Goal: Use online tool/utility: Utilize a website feature to perform a specific function

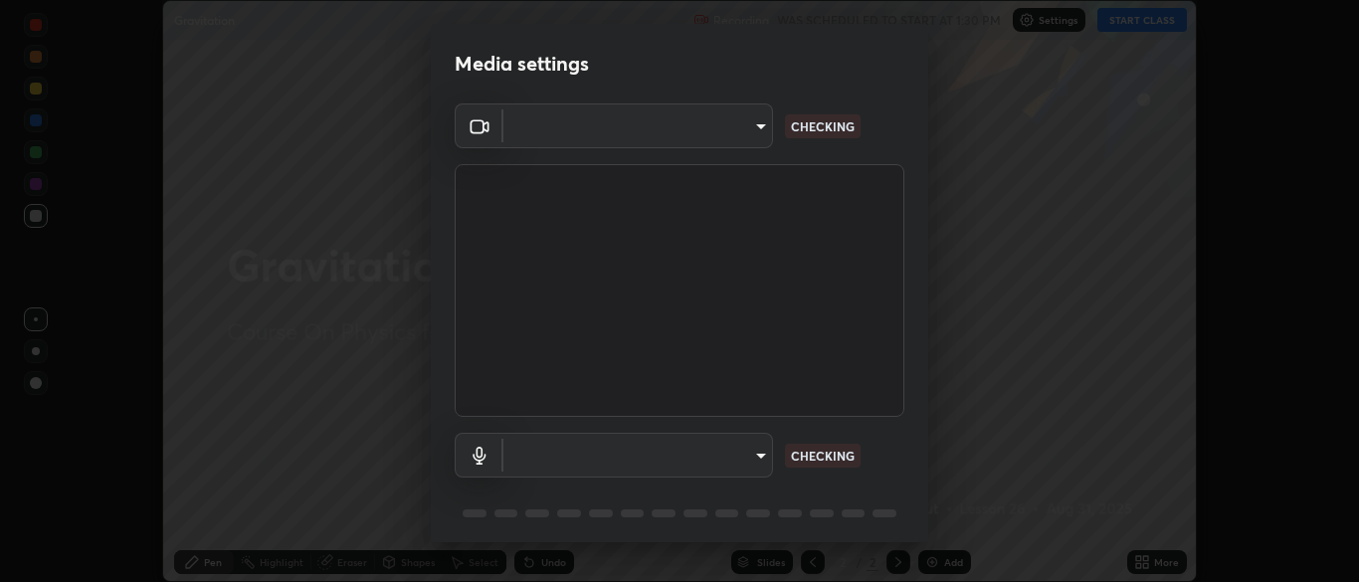
scroll to position [582, 1359]
type input "7313fd45585aed834b6f1a7d948f9442f2d18b60722b63004f182b92f655e9b8"
type input "default"
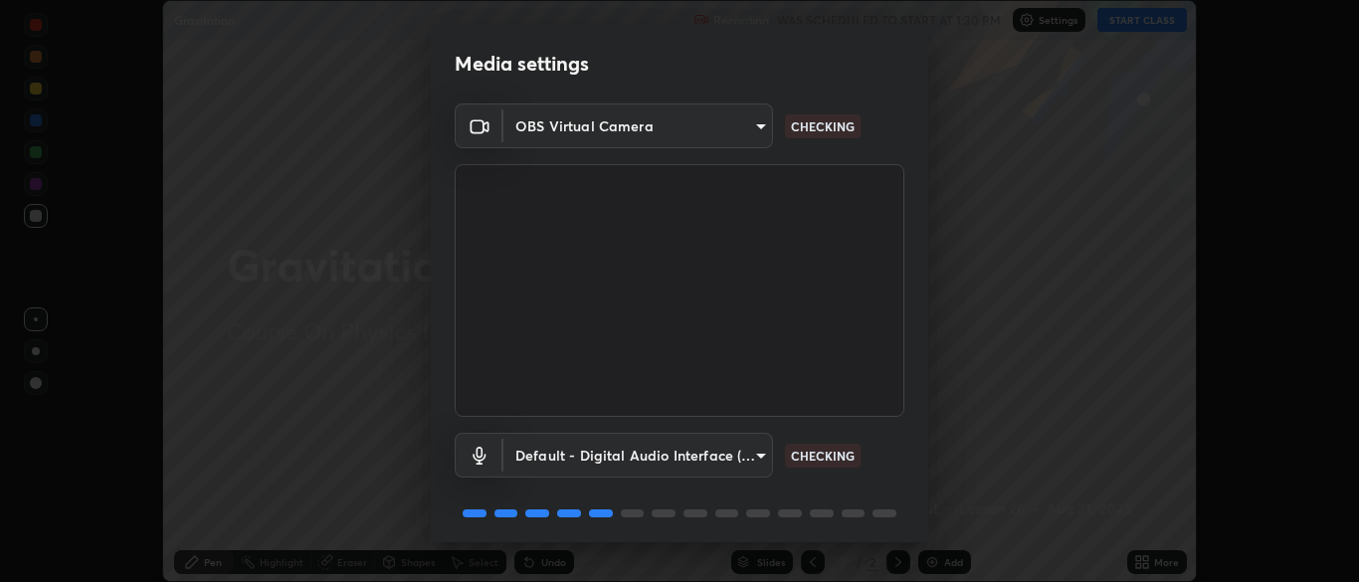
scroll to position [71, 0]
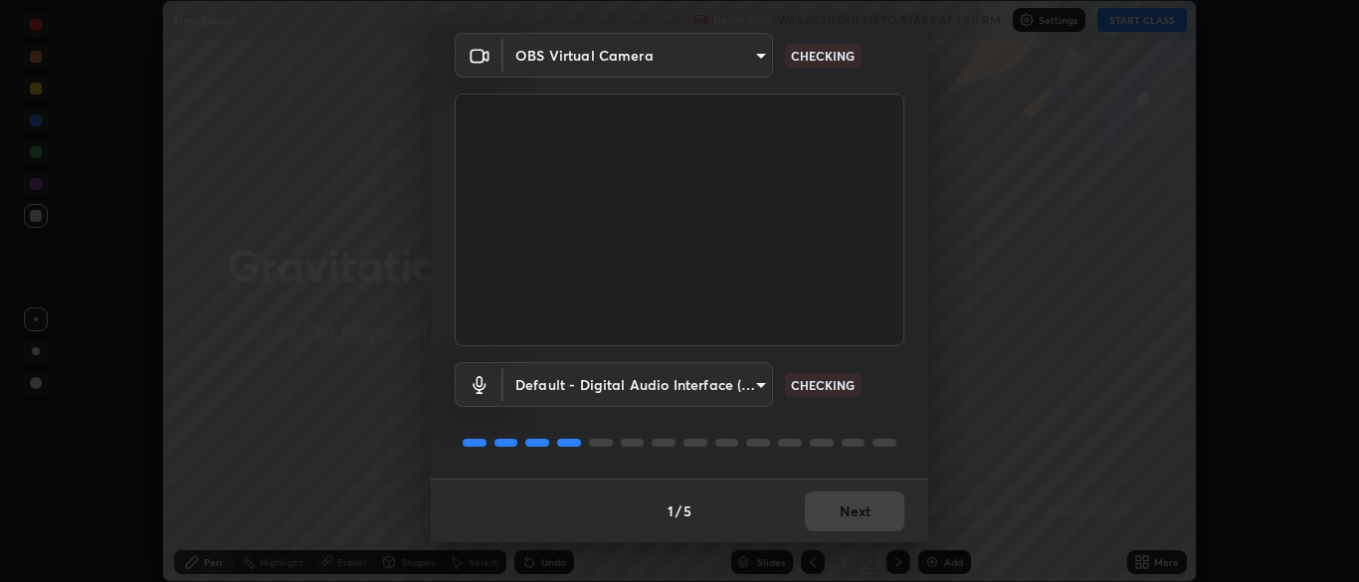
click at [756, 66] on body "Erase all Gravitation Recording WAS SCHEDULED TO START AT 1:30 PM Settings STAR…" at bounding box center [679, 291] width 1359 height 582
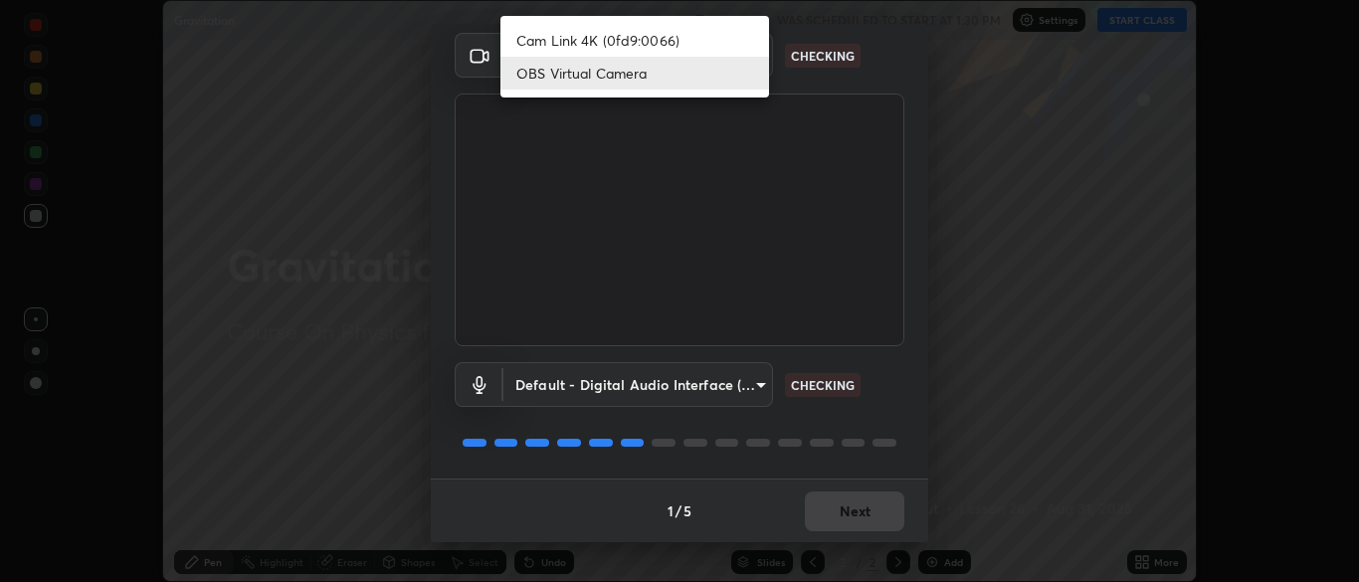
click at [671, 39] on li "Cam Link 4K (0fd9:0066)" at bounding box center [634, 40] width 269 height 33
type input "eef005b29527826e5af247d4a6d9d1f78053638684425d14c19361716cd17942"
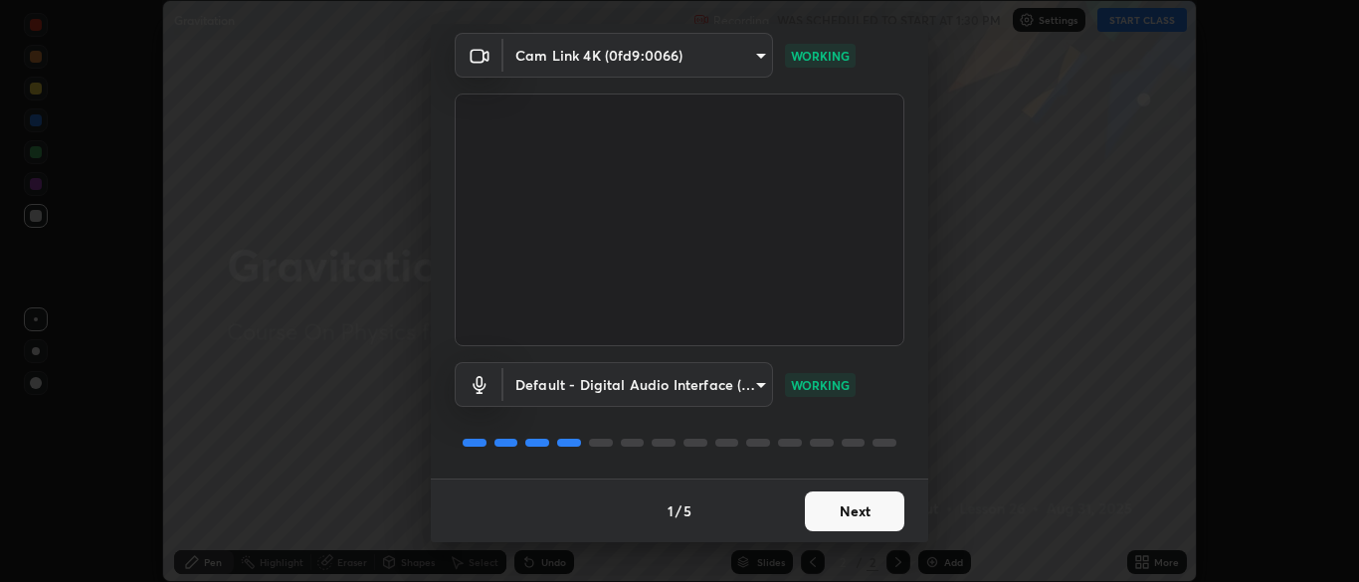
click at [833, 516] on button "Next" at bounding box center [854, 511] width 99 height 40
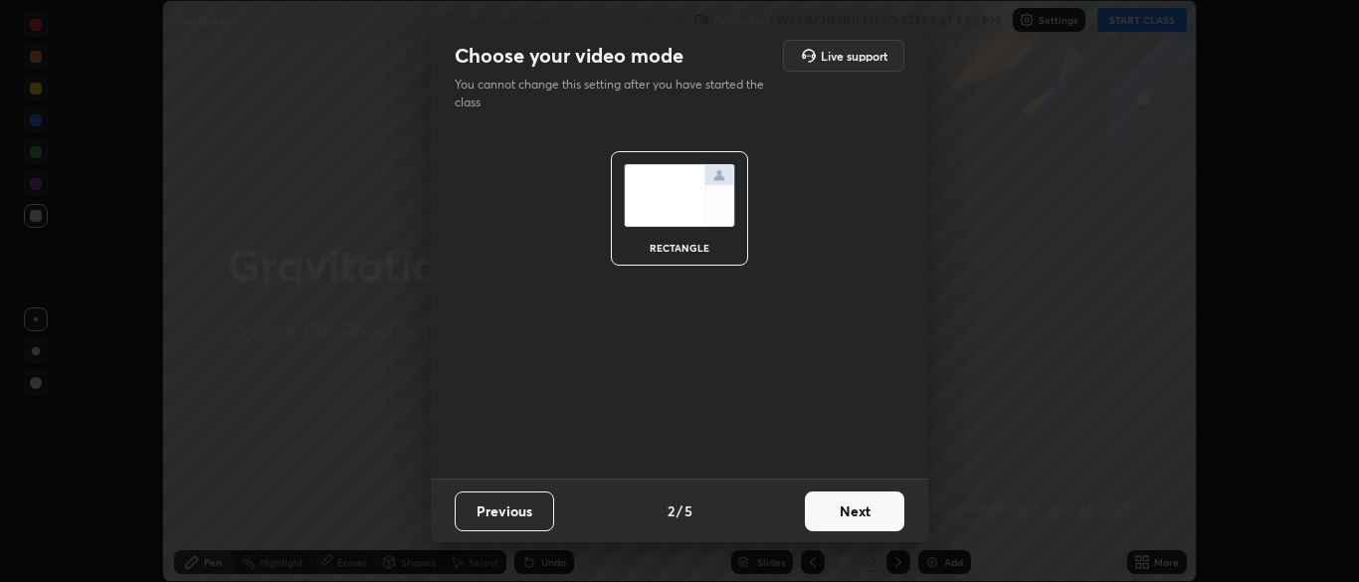
scroll to position [0, 0]
click at [836, 512] on button "Next" at bounding box center [854, 511] width 99 height 40
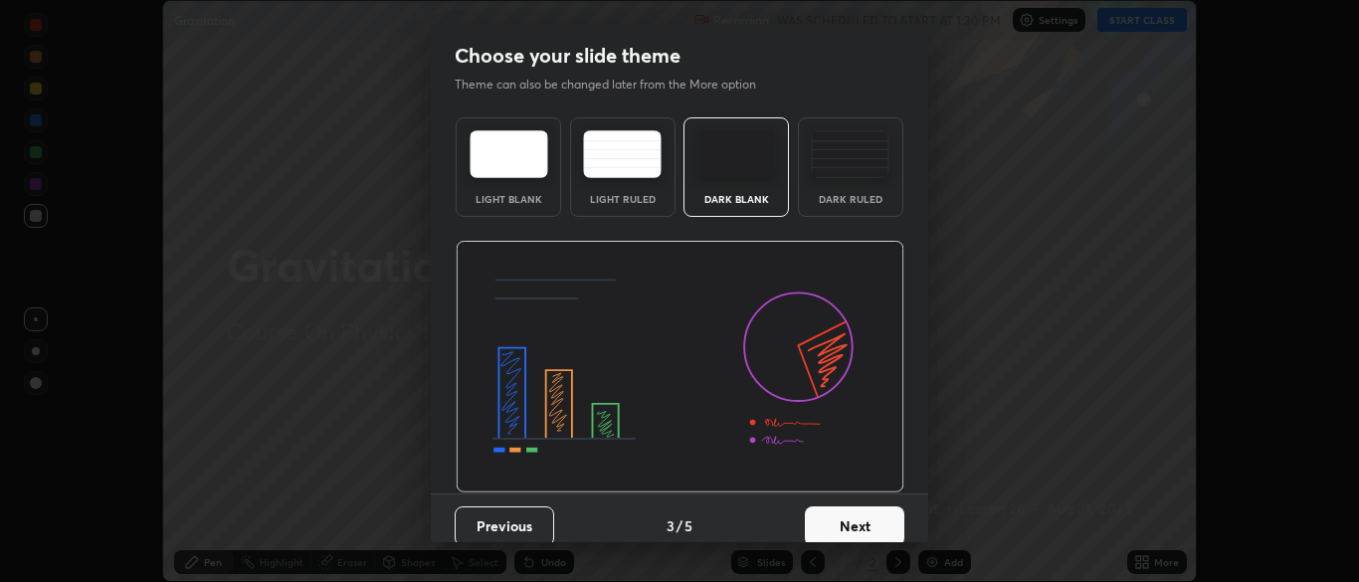
click at [834, 523] on button "Next" at bounding box center [854, 526] width 99 height 40
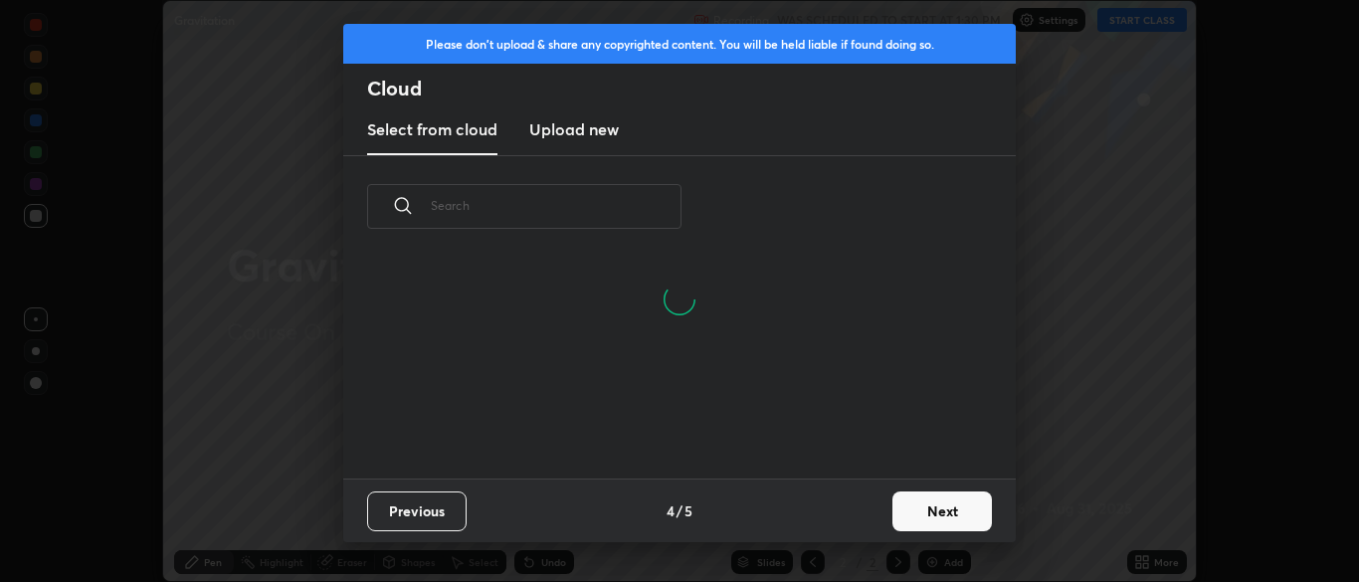
click at [908, 506] on button "Next" at bounding box center [941, 511] width 99 height 40
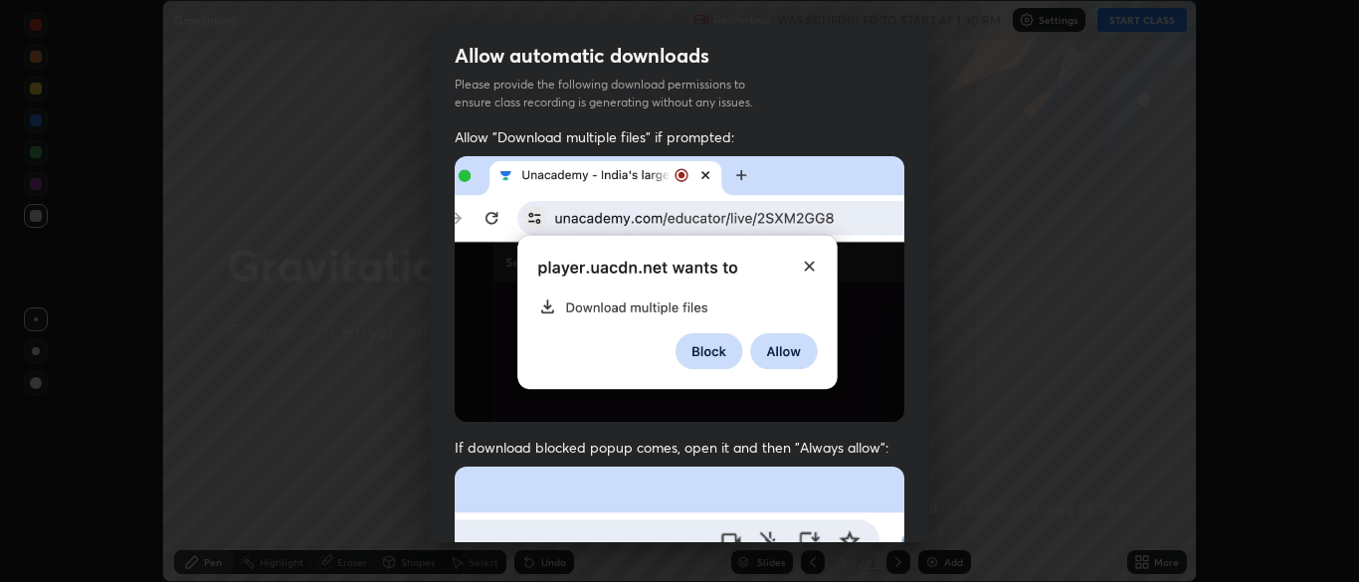
scroll to position [47, 0]
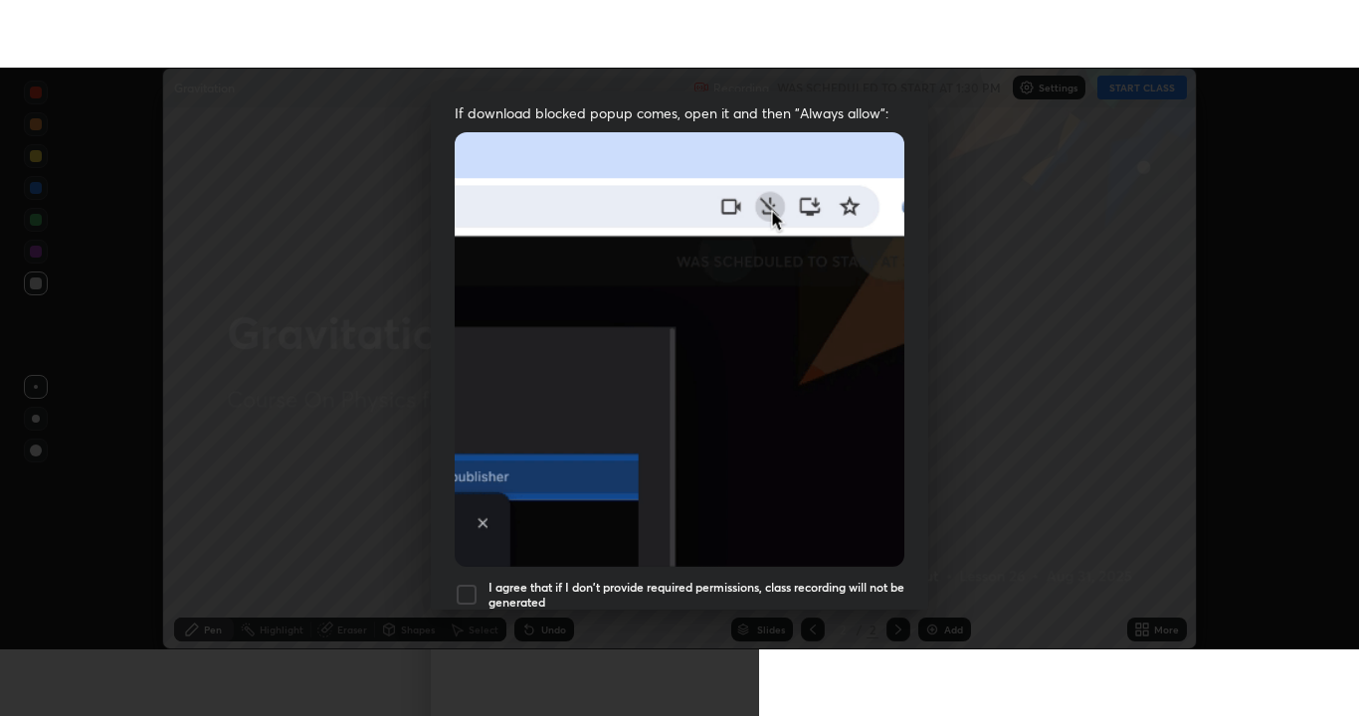
scroll to position [476, 0]
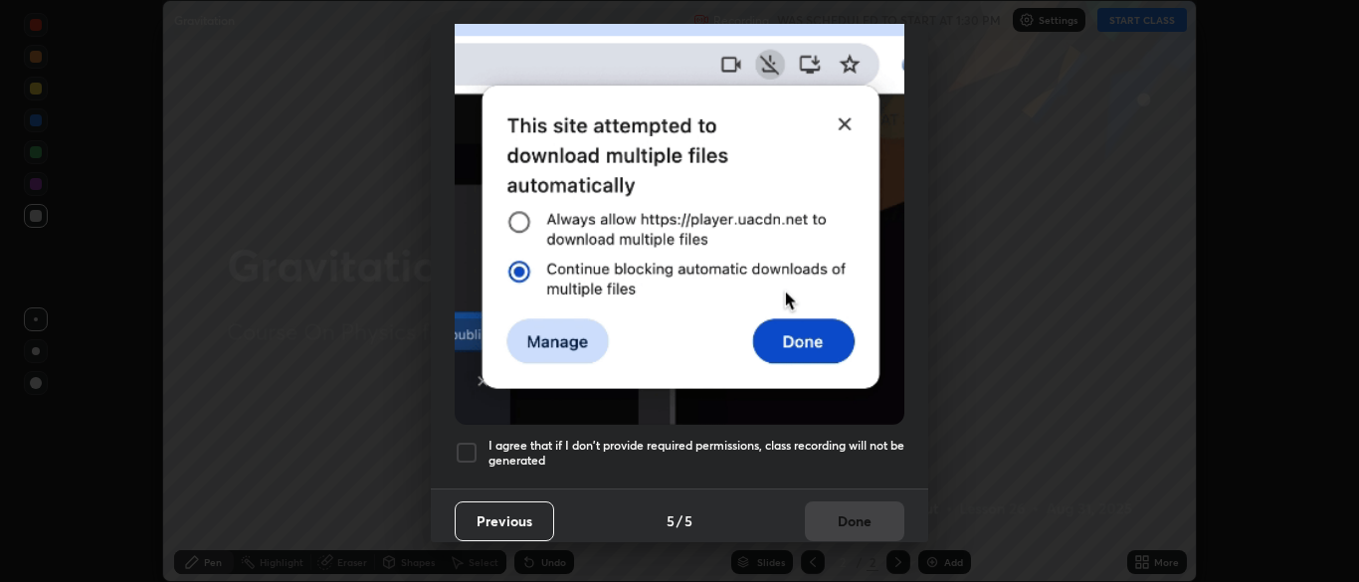
click at [461, 449] on div at bounding box center [467, 453] width 24 height 24
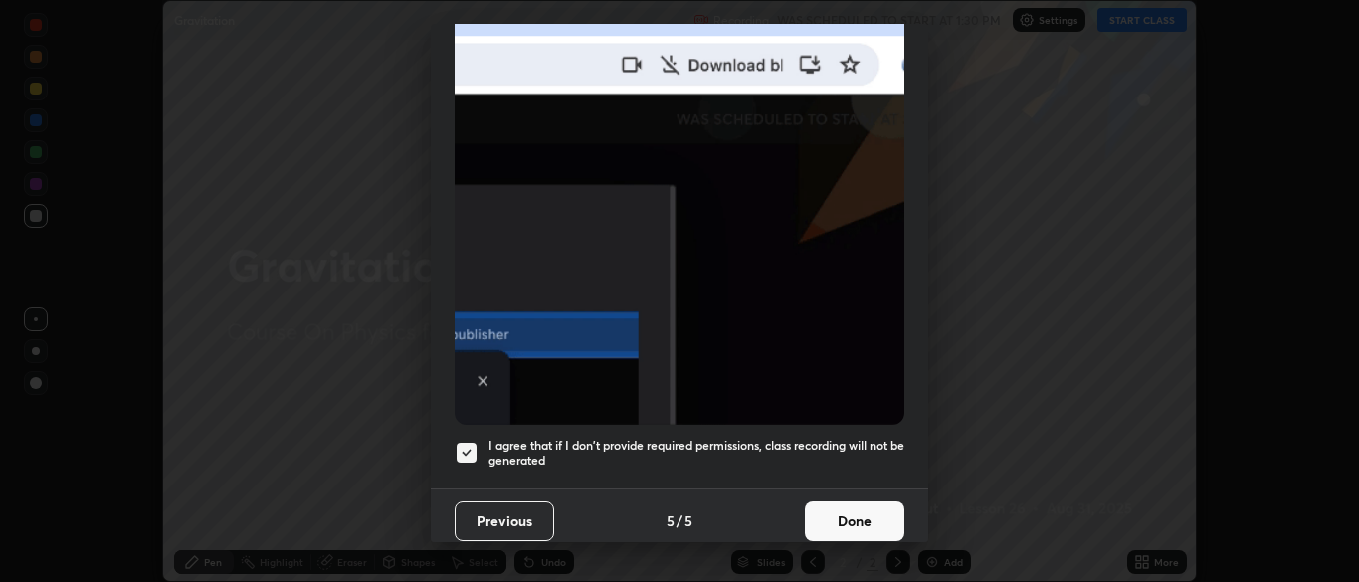
click at [461, 471] on div "Allow "Download multiple files" if prompted: If download blocked popup comes, o…" at bounding box center [679, 69] width 497 height 837
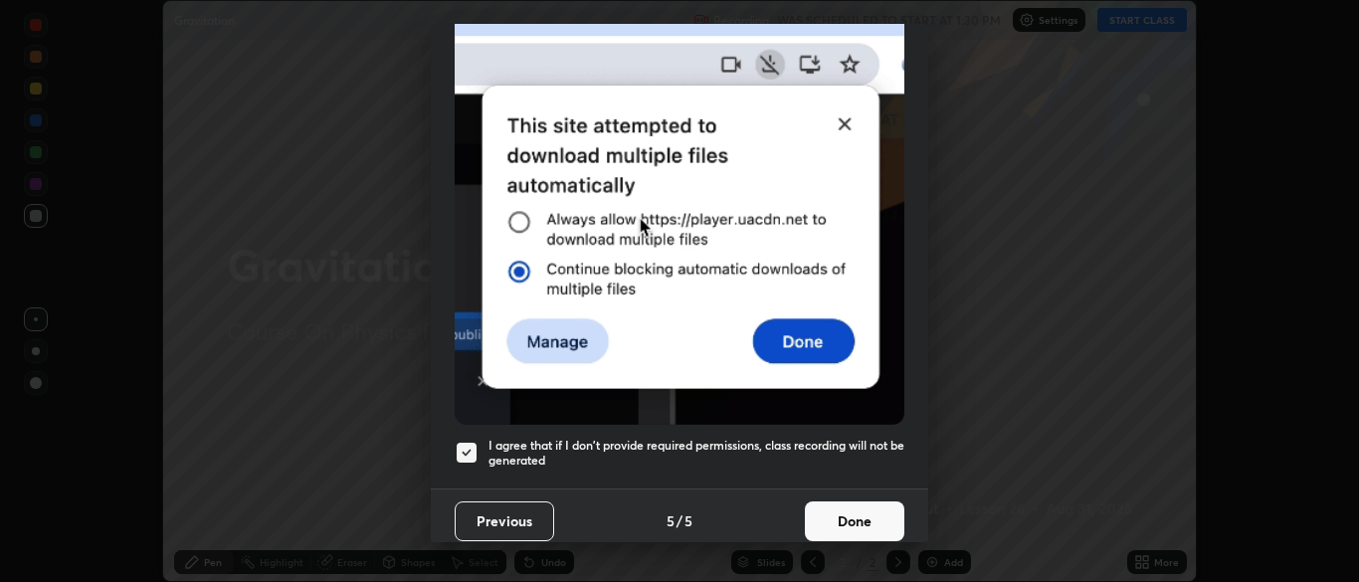
click at [832, 504] on button "Done" at bounding box center [854, 521] width 99 height 40
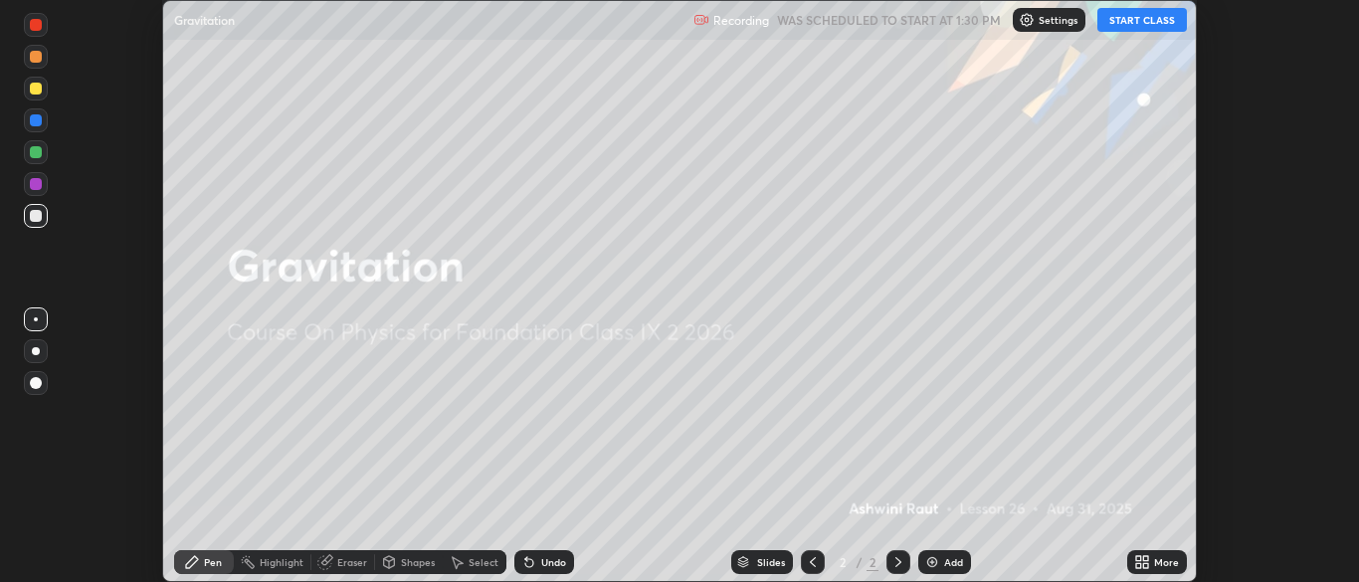
click at [1137, 561] on icon at bounding box center [1142, 562] width 16 height 16
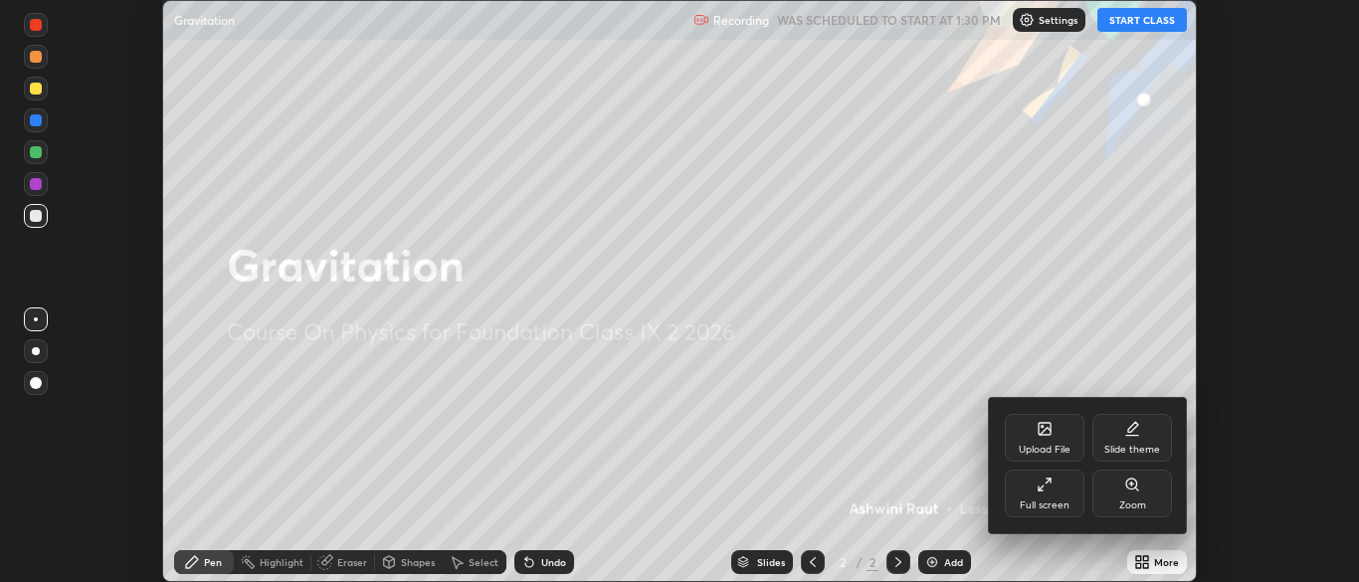
click at [1139, 438] on div "Slide theme" at bounding box center [1132, 438] width 80 height 48
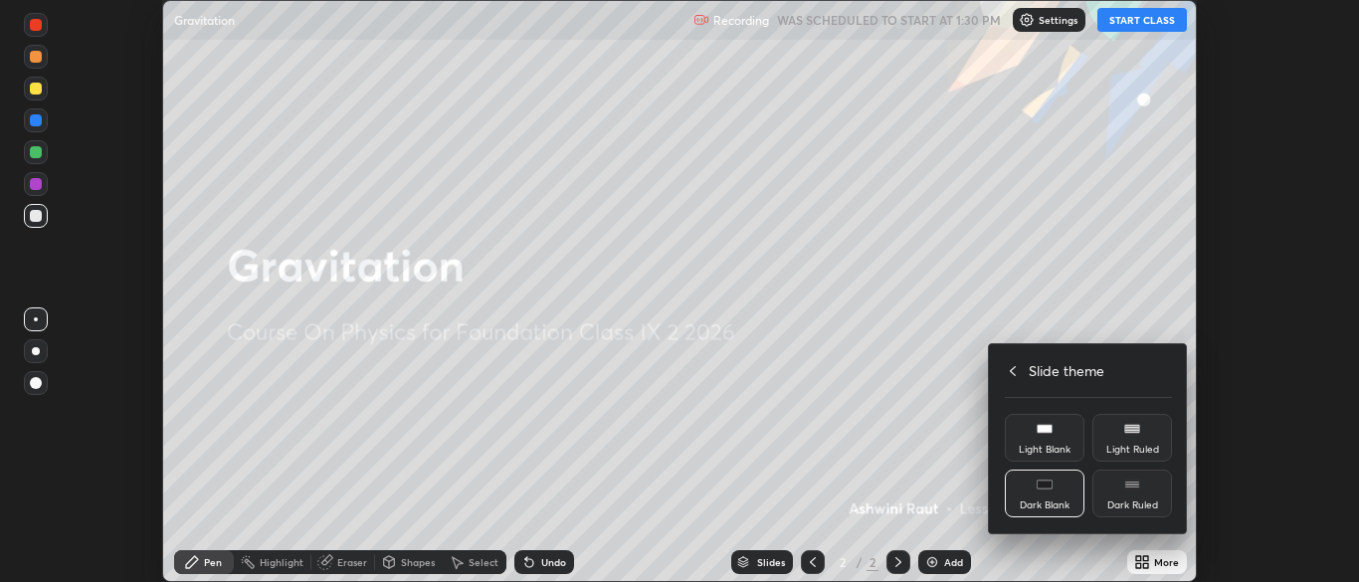
click at [1135, 502] on div "Dark Ruled" at bounding box center [1132, 505] width 51 height 10
click at [1105, 557] on div at bounding box center [679, 291] width 1359 height 582
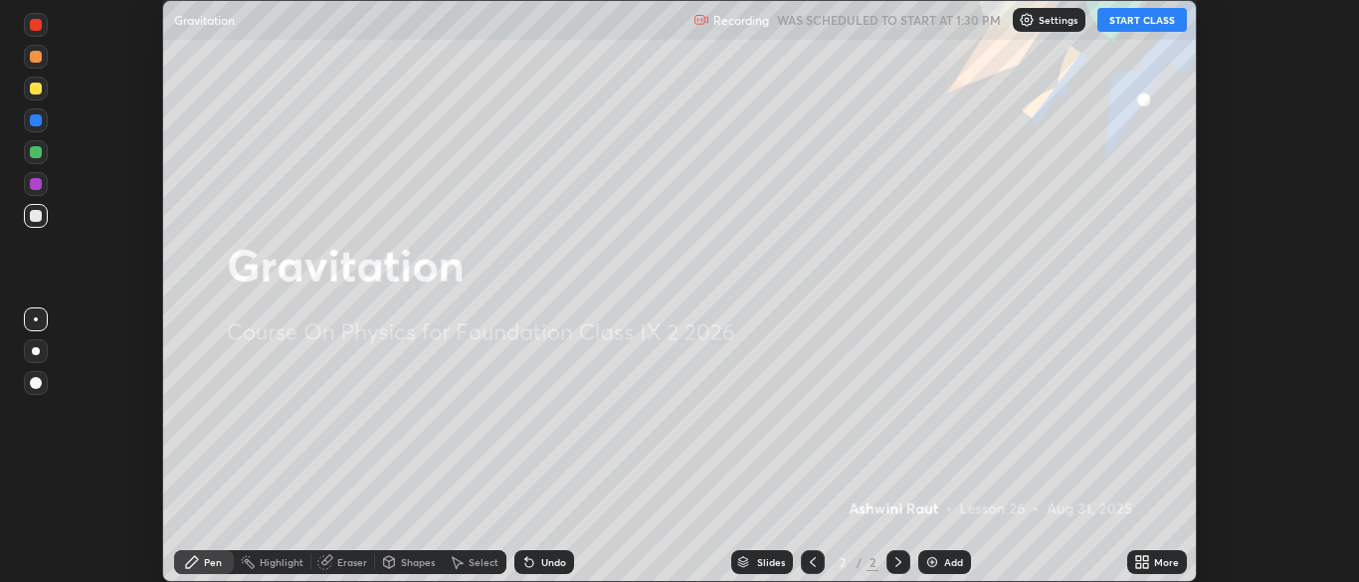
click at [933, 564] on img at bounding box center [932, 562] width 16 height 16
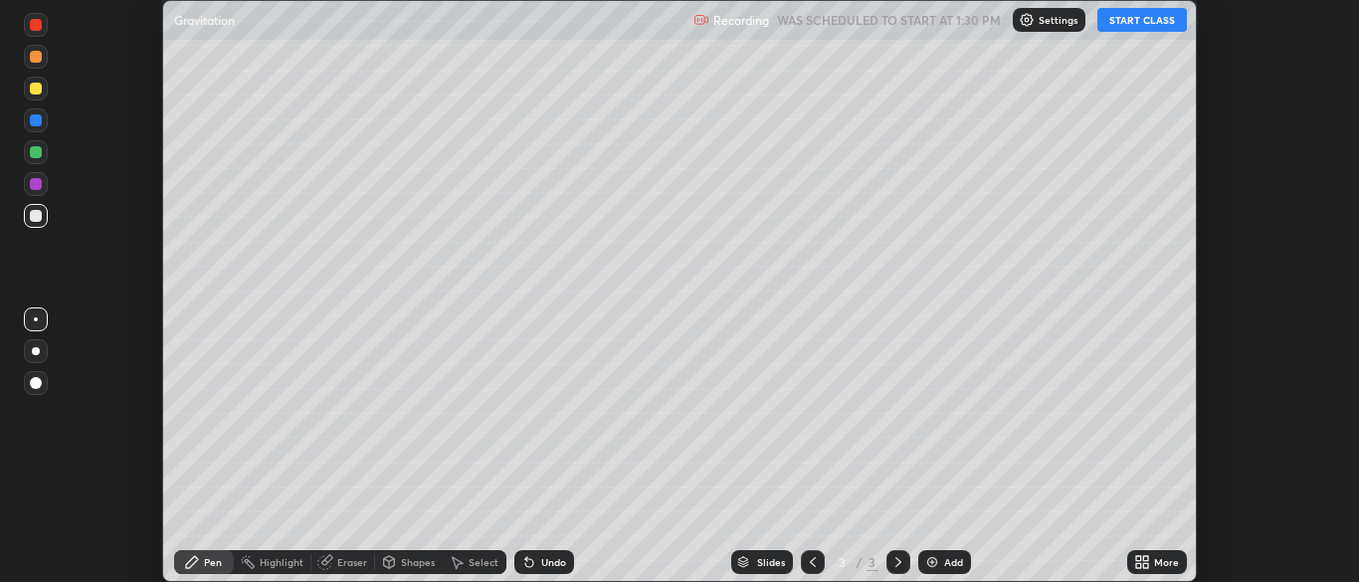
click at [1144, 28] on button "START CLASS" at bounding box center [1142, 20] width 90 height 24
click at [1138, 558] on icon at bounding box center [1138, 558] width 5 height 5
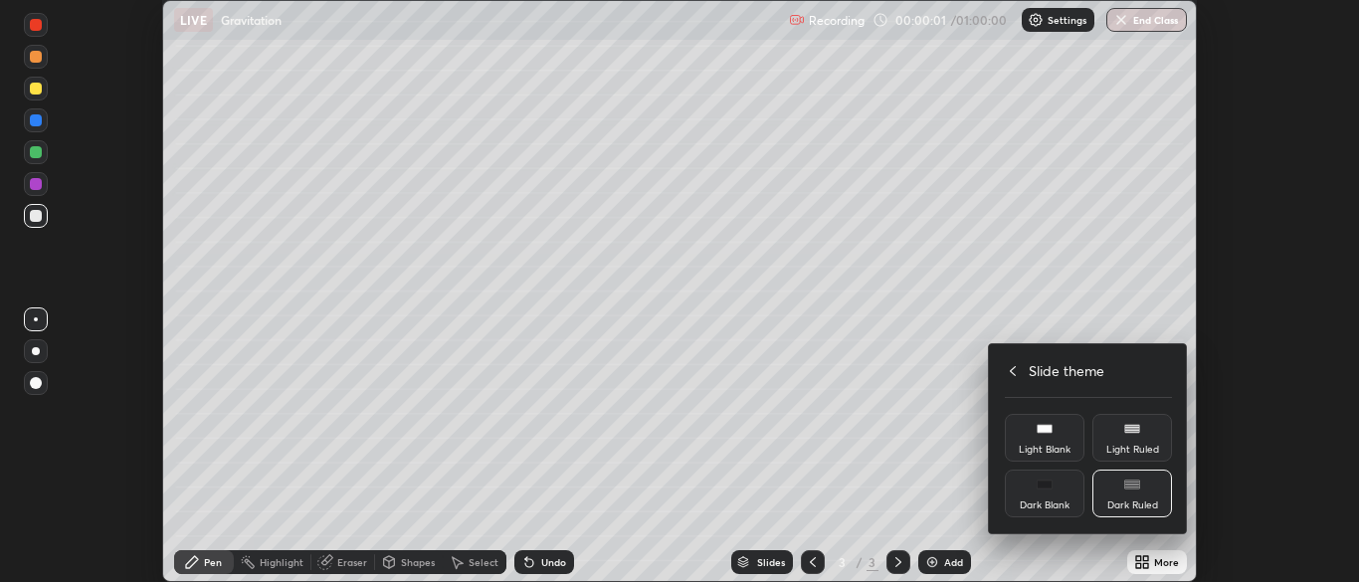
click at [1012, 370] on icon at bounding box center [1012, 371] width 16 height 16
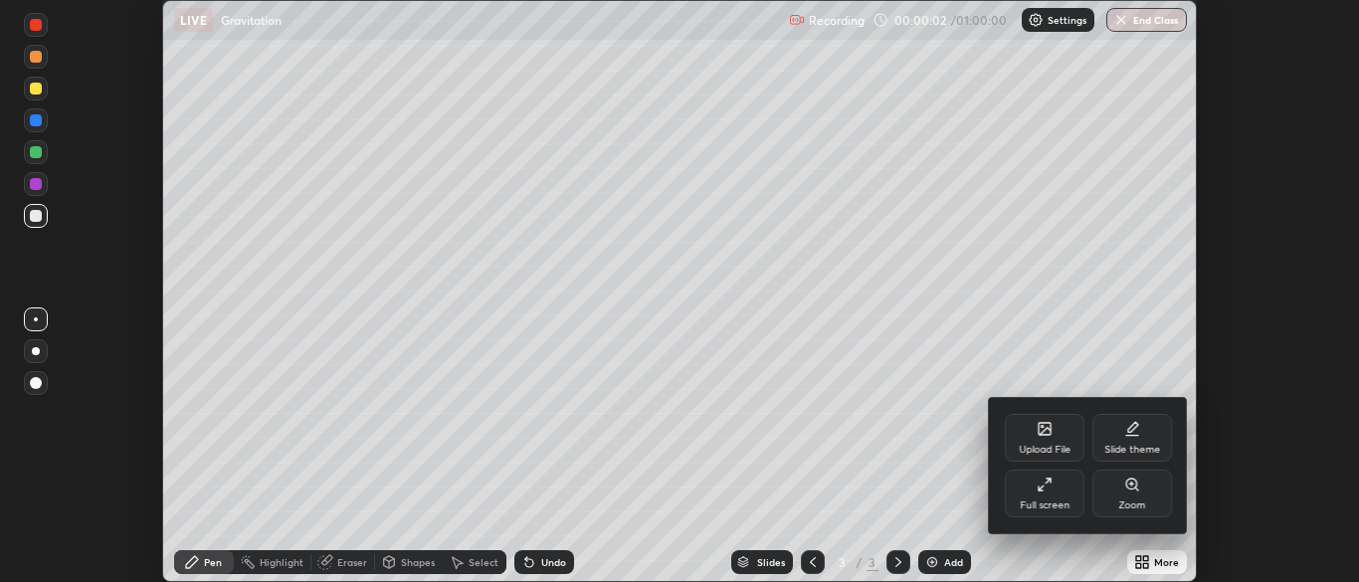
click at [1038, 493] on div "Full screen" at bounding box center [1044, 493] width 80 height 48
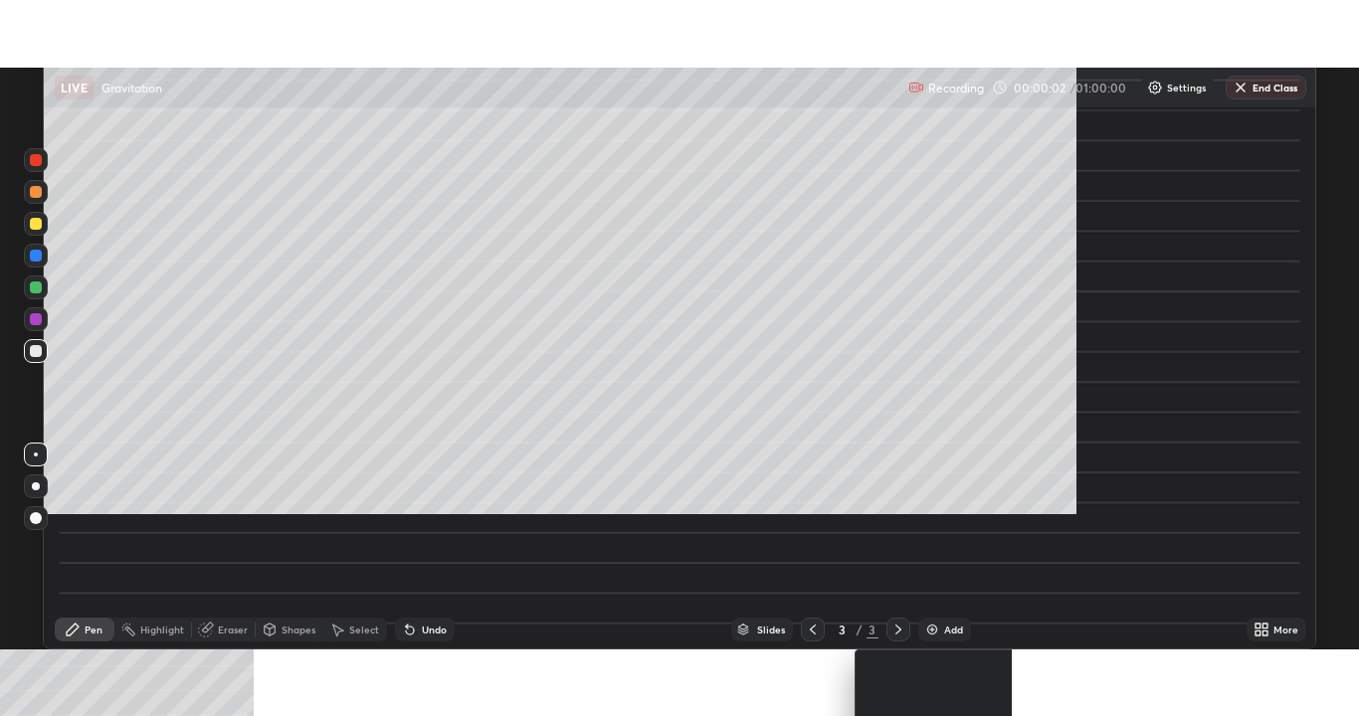
scroll to position [716, 1359]
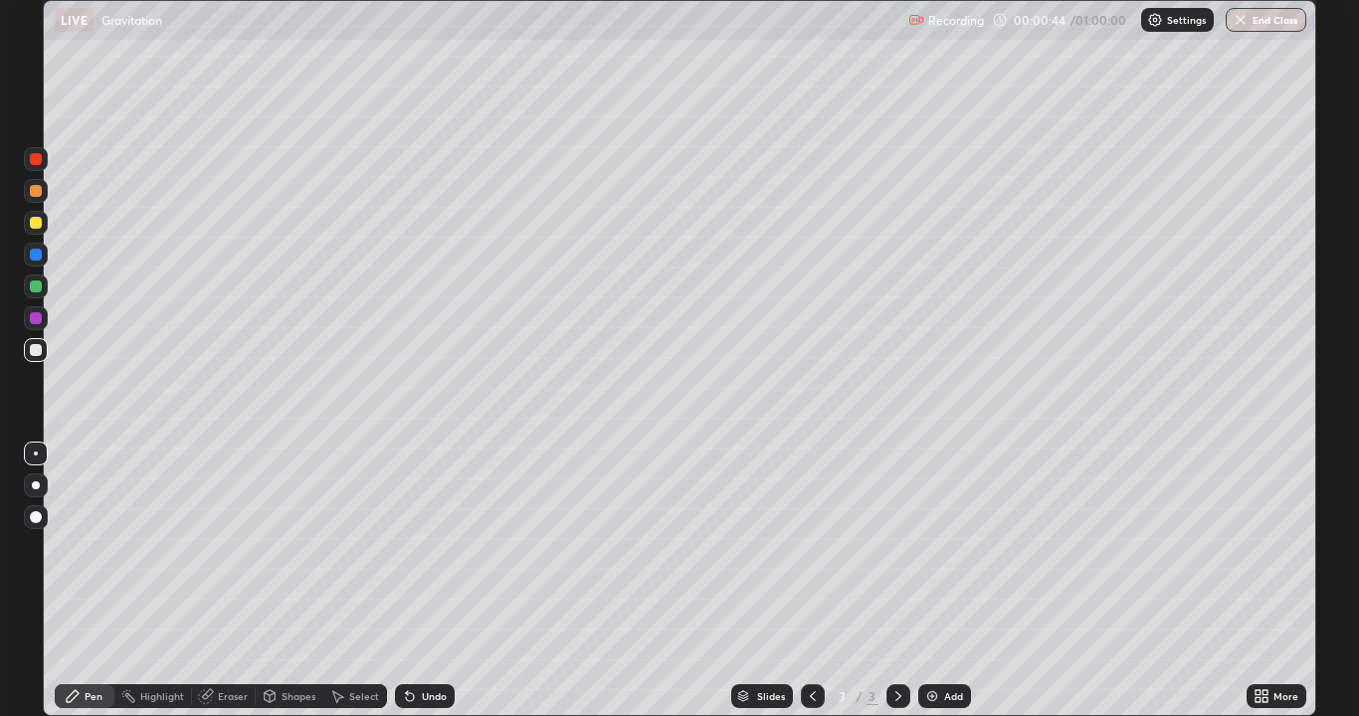
click at [41, 233] on div at bounding box center [36, 223] width 24 height 24
click at [352, 581] on div "Select" at bounding box center [364, 696] width 30 height 10
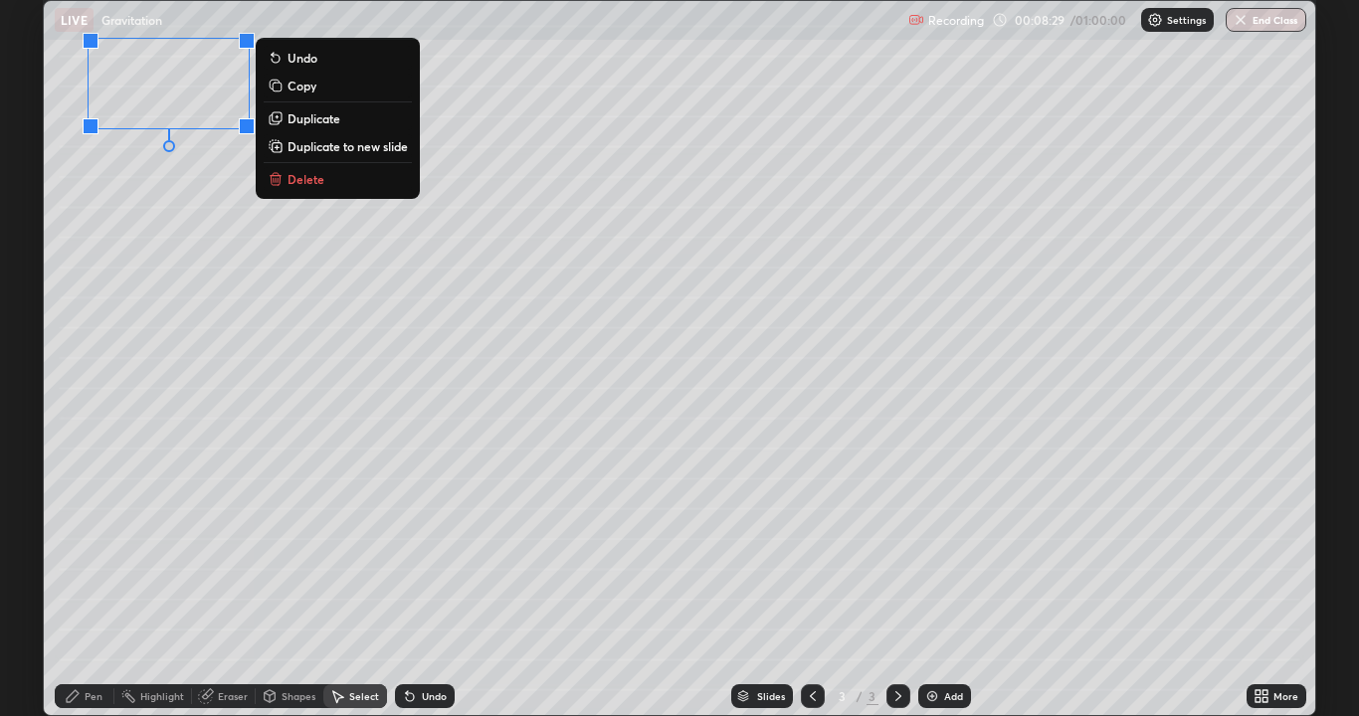
click at [86, 581] on div "Pen" at bounding box center [94, 696] width 18 height 10
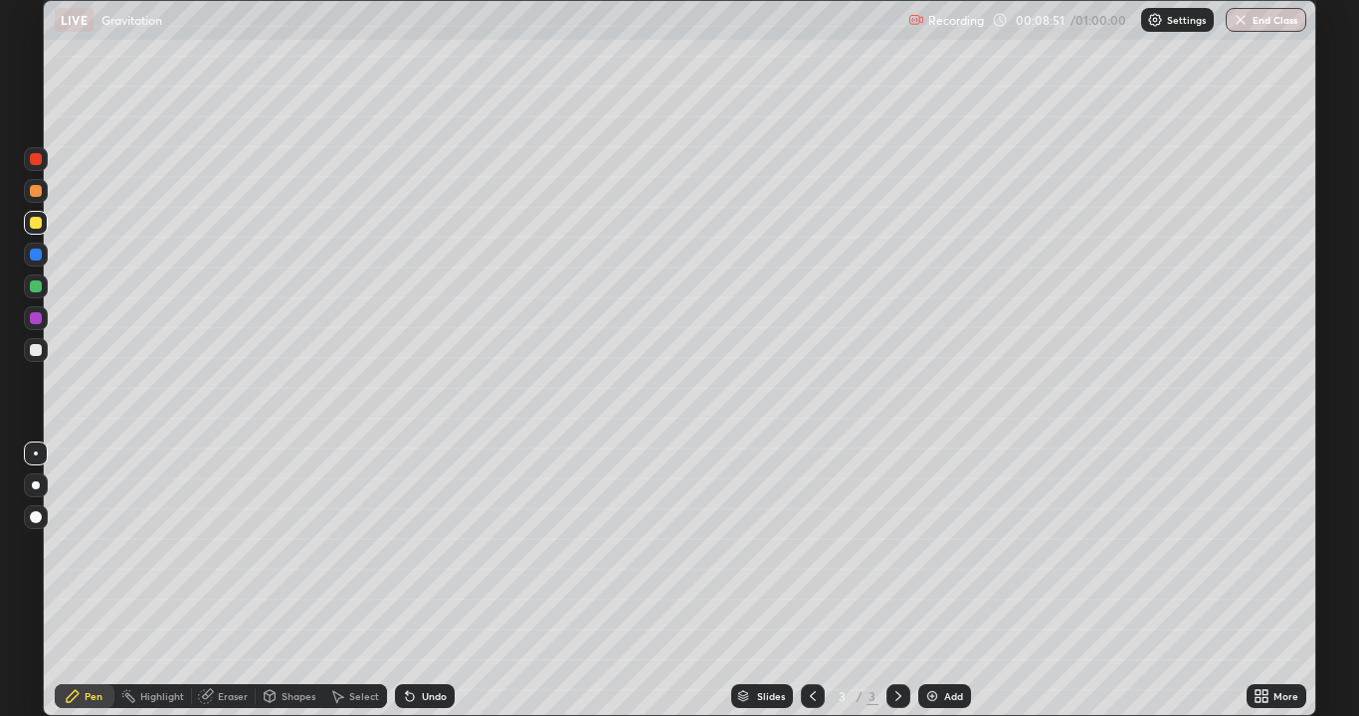
click at [421, 581] on div "Undo" at bounding box center [425, 696] width 60 height 24
click at [410, 581] on div "Undo" at bounding box center [425, 696] width 60 height 24
click at [354, 581] on div "Select" at bounding box center [355, 696] width 64 height 24
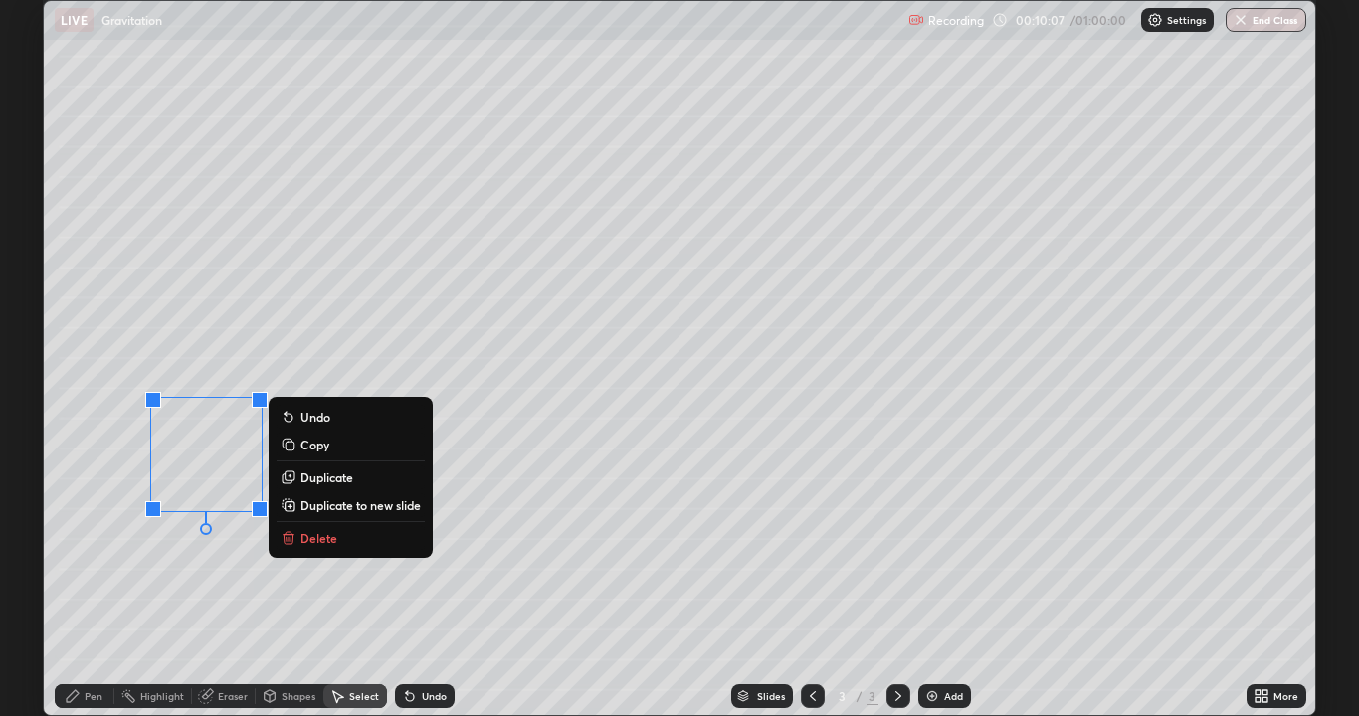
click at [316, 538] on p "Delete" at bounding box center [318, 538] width 37 height 16
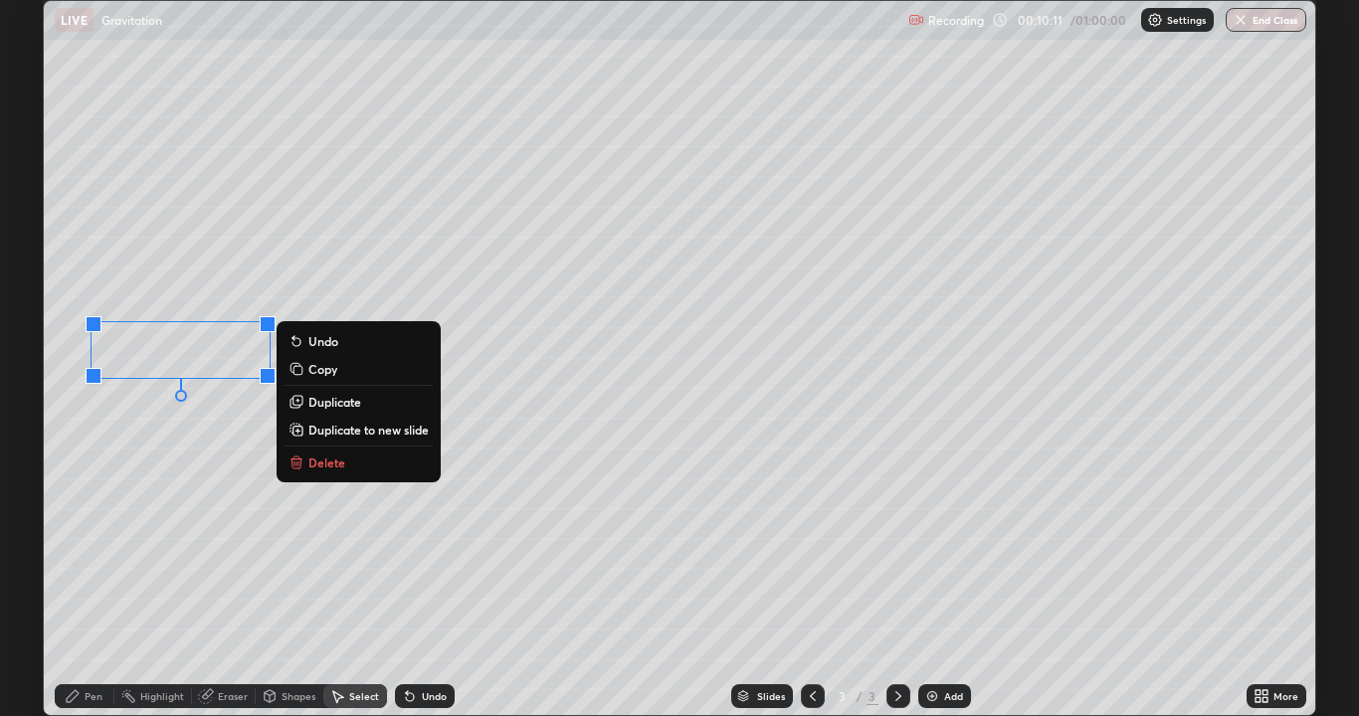
click at [91, 581] on div "Pen" at bounding box center [85, 696] width 60 height 24
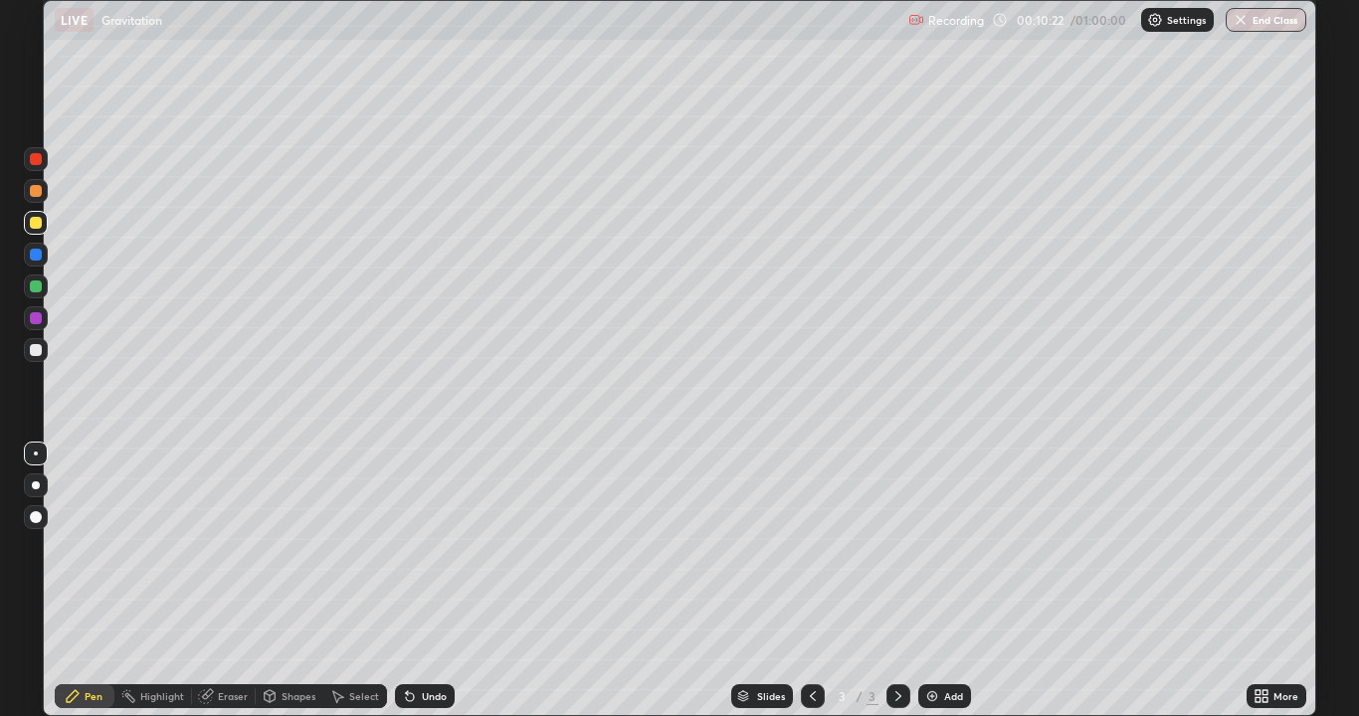
click at [43, 287] on div at bounding box center [36, 286] width 24 height 24
click at [43, 223] on div at bounding box center [36, 223] width 24 height 24
click at [44, 195] on div at bounding box center [36, 191] width 24 height 24
click at [341, 581] on icon at bounding box center [337, 696] width 16 height 16
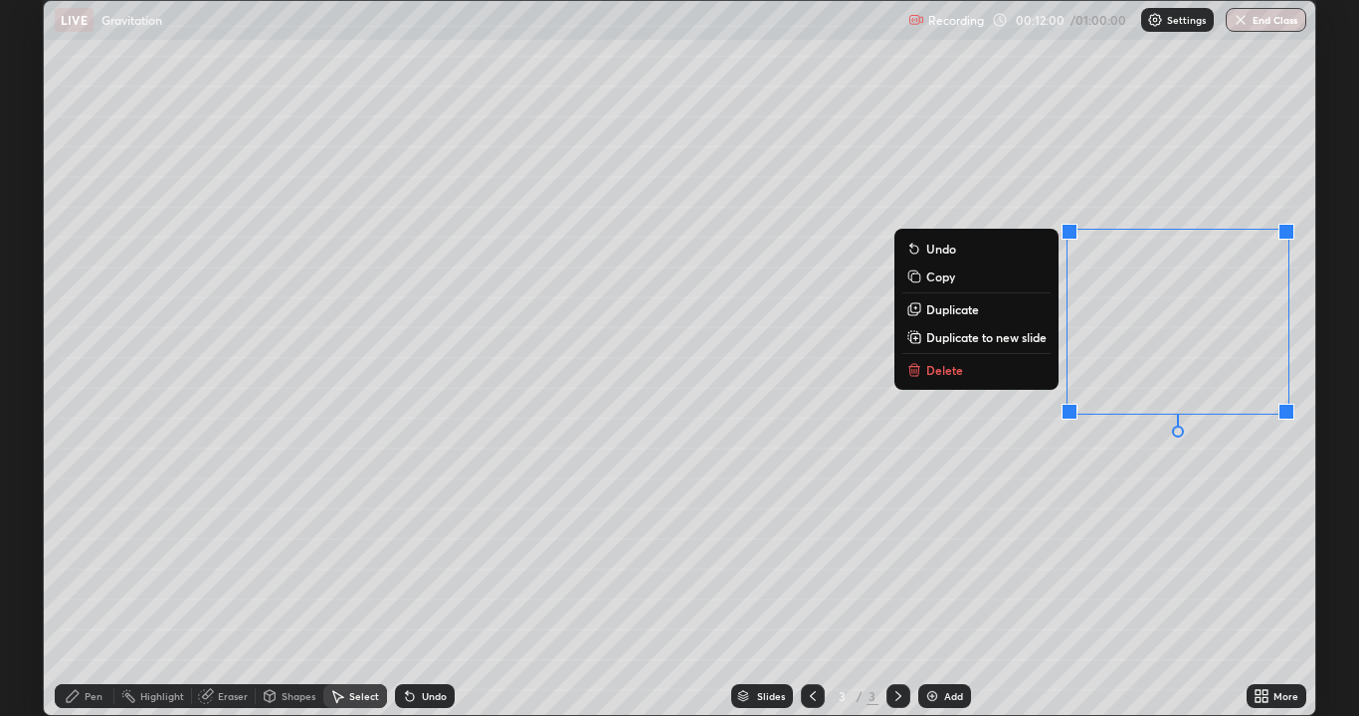
click at [945, 515] on div "0 ° Undo Copy Duplicate Duplicate to new slide Delete" at bounding box center [679, 358] width 1271 height 714
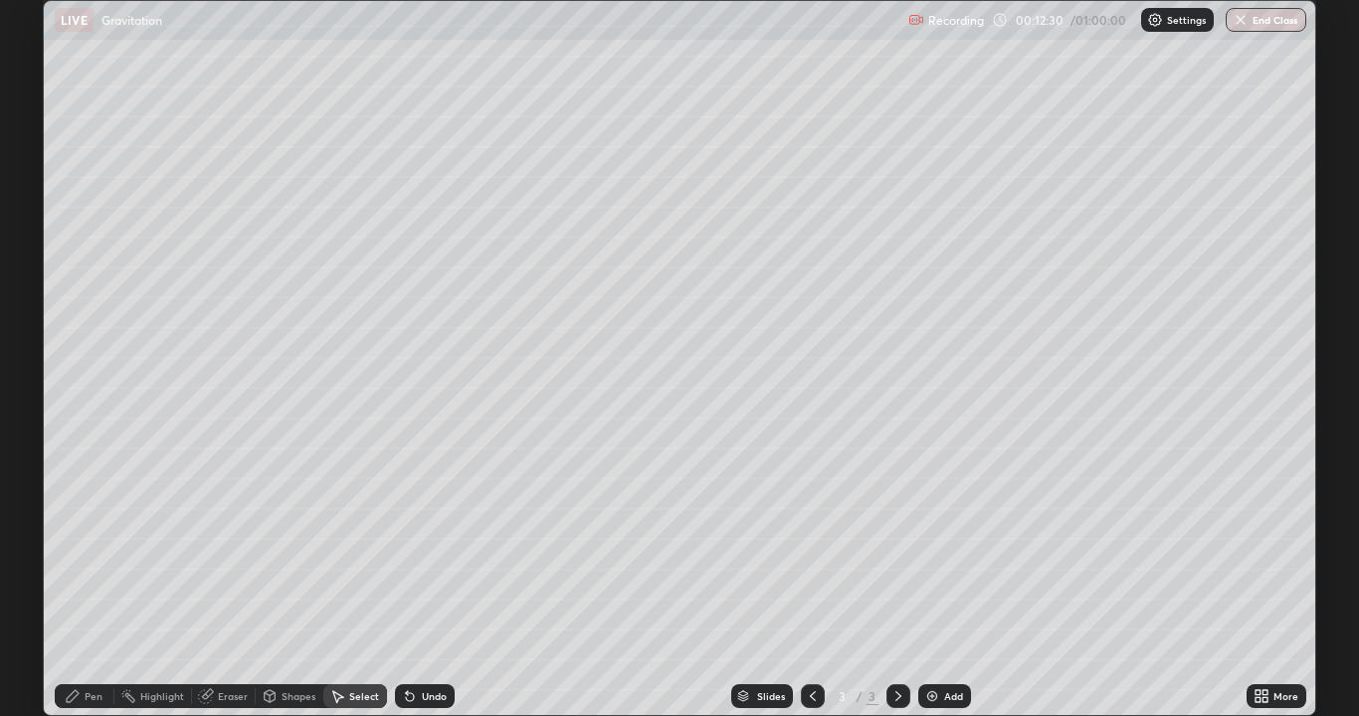
click at [76, 581] on div "Pen" at bounding box center [85, 696] width 60 height 24
click at [45, 353] on div at bounding box center [36, 350] width 24 height 24
click at [284, 581] on div "Shapes" at bounding box center [290, 696] width 68 height 24
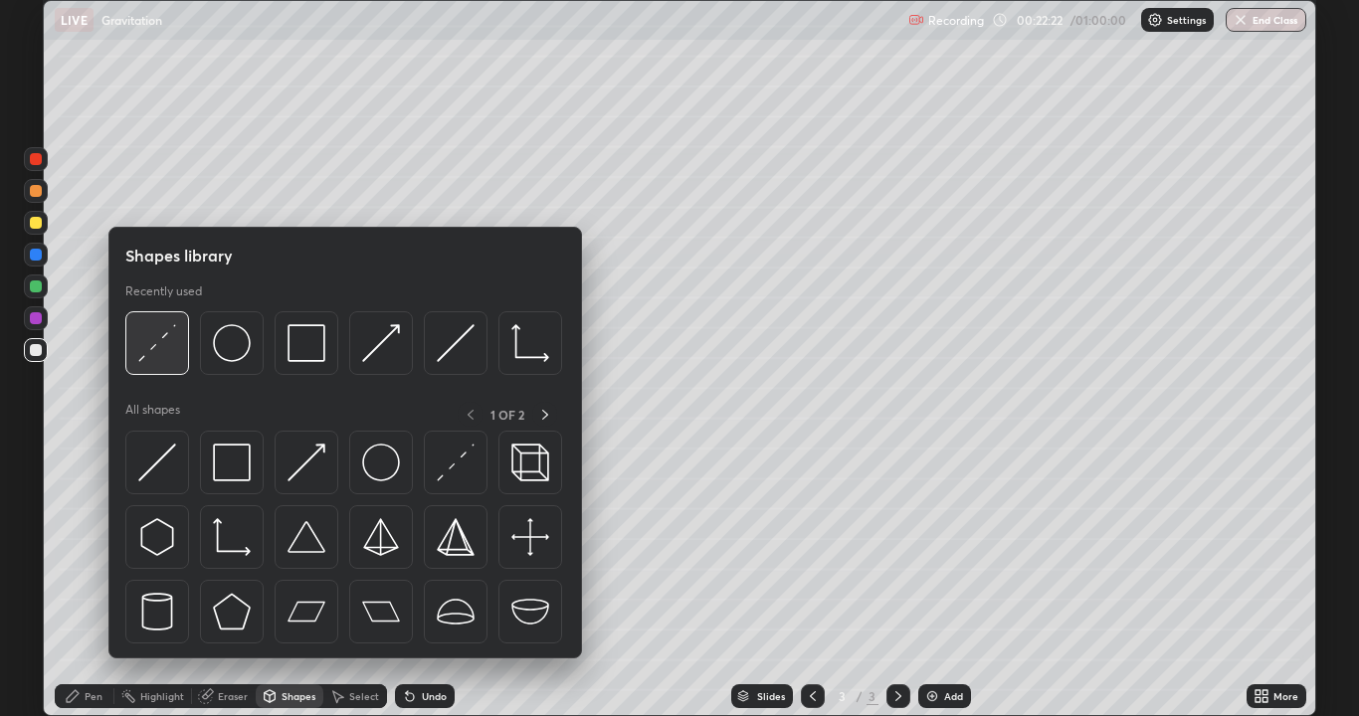
click at [173, 346] on img at bounding box center [157, 343] width 38 height 38
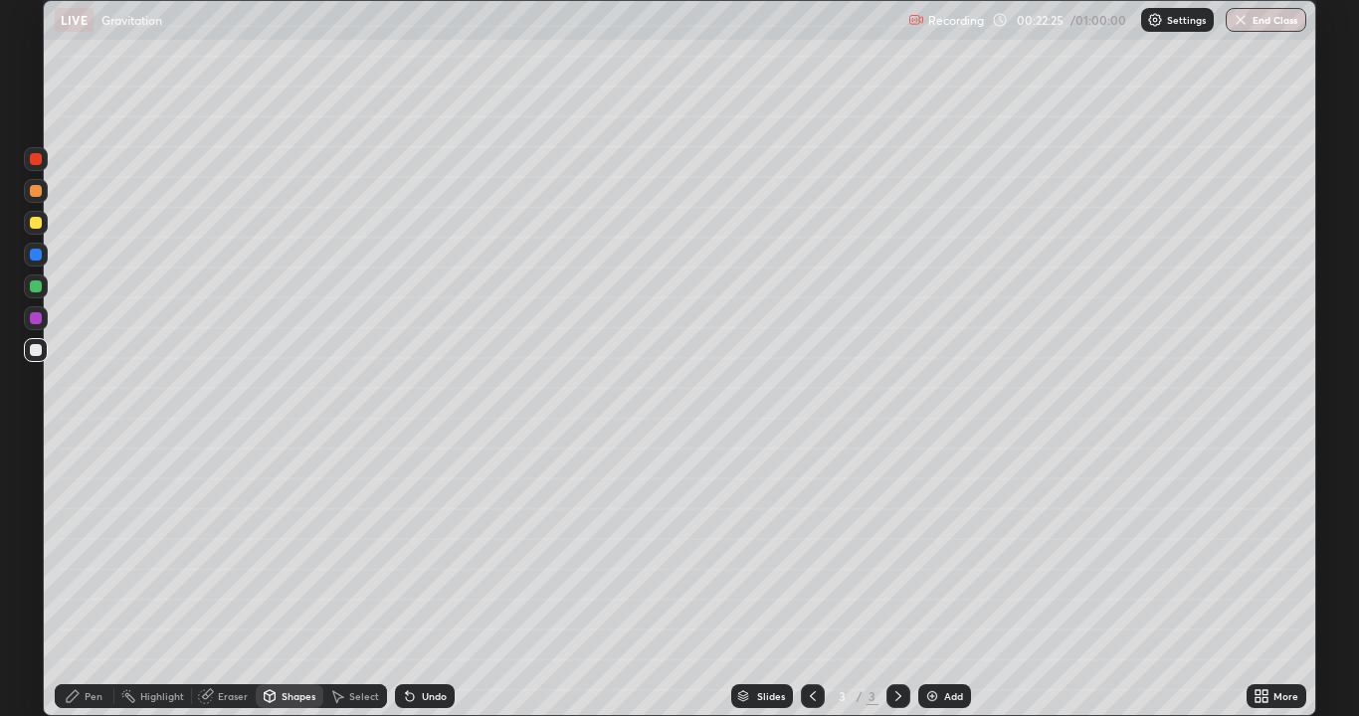
click at [99, 581] on div "Pen" at bounding box center [85, 696] width 60 height 24
click at [86, 581] on div "Pen" at bounding box center [85, 696] width 60 height 24
click at [358, 581] on div "Select" at bounding box center [364, 696] width 30 height 10
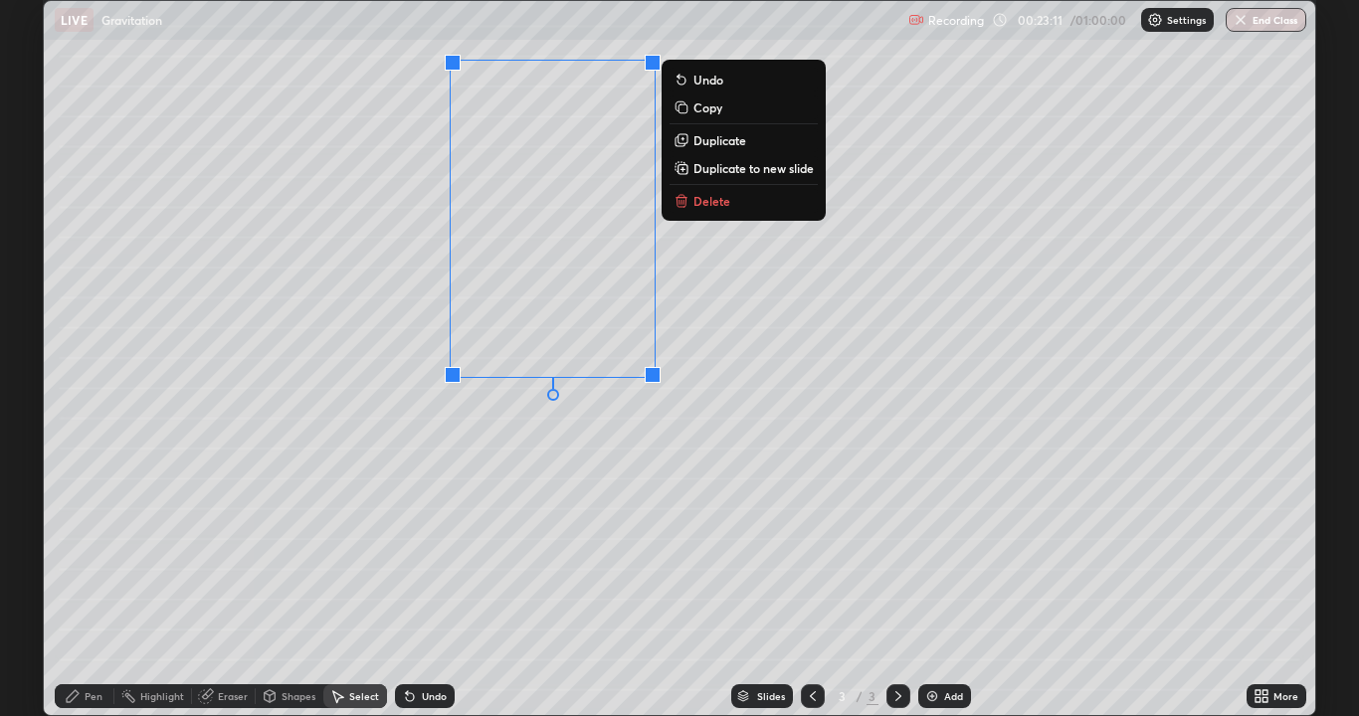
click at [539, 581] on div "0 ° Undo Copy Duplicate Duplicate to new slide Delete" at bounding box center [679, 358] width 1271 height 714
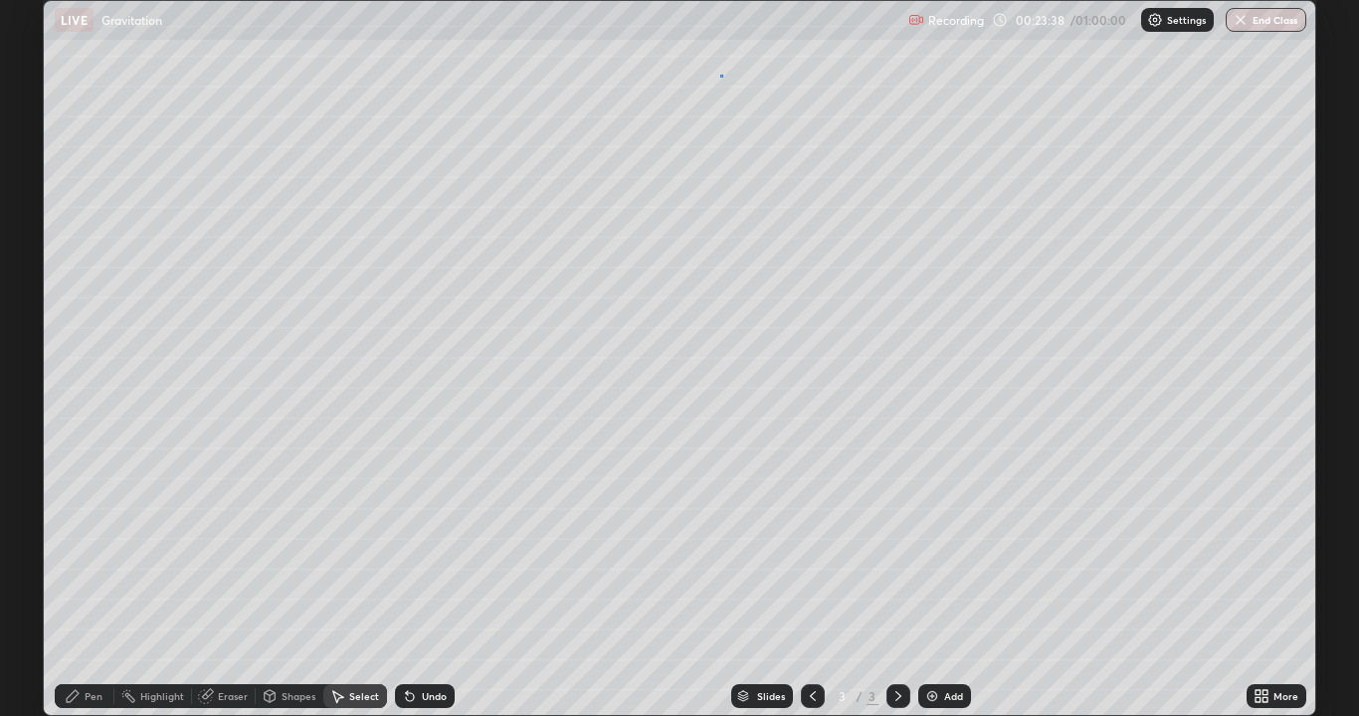
click at [725, 70] on div "0 ° Undo Copy Duplicate Duplicate to new slide Delete" at bounding box center [679, 358] width 1271 height 714
click at [85, 581] on div "Pen" at bounding box center [94, 696] width 18 height 10
click at [37, 318] on div at bounding box center [36, 318] width 12 height 12
click at [37, 359] on div at bounding box center [36, 350] width 24 height 24
click at [348, 581] on div "Select" at bounding box center [355, 696] width 64 height 24
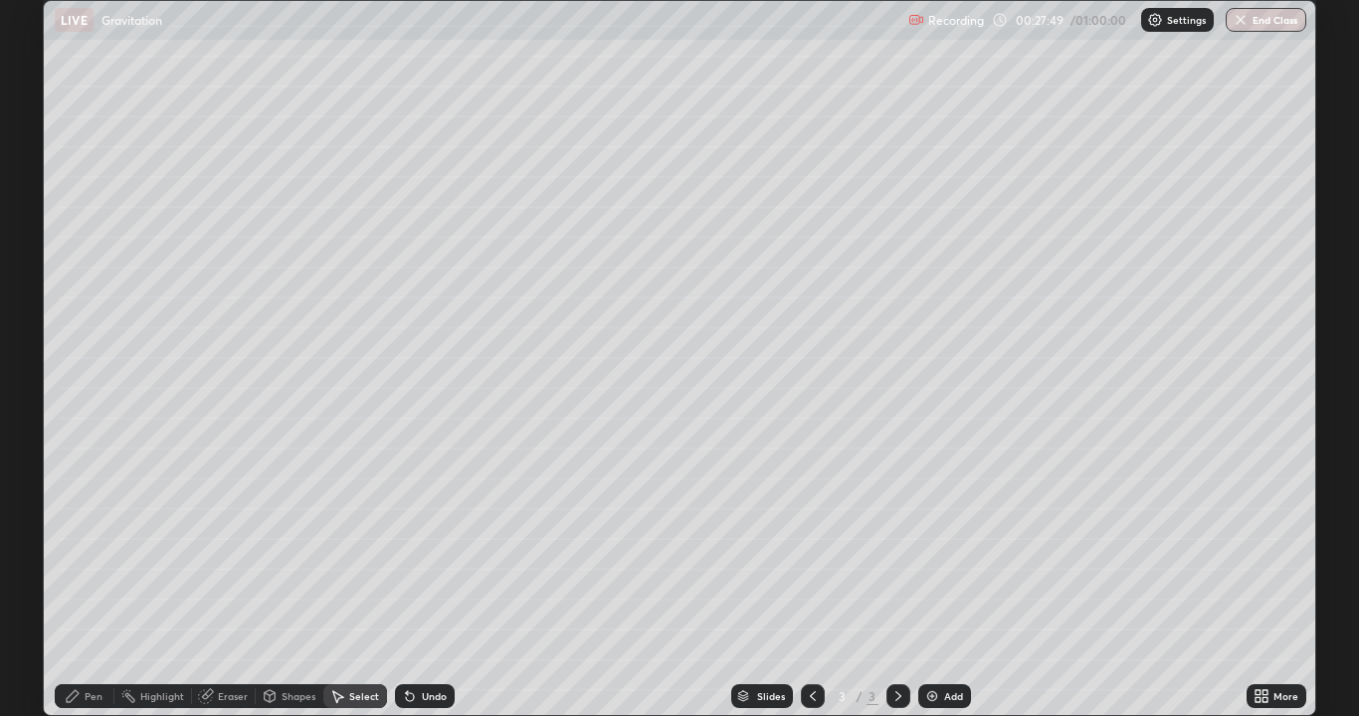
click at [293, 581] on div "Shapes" at bounding box center [298, 696] width 34 height 10
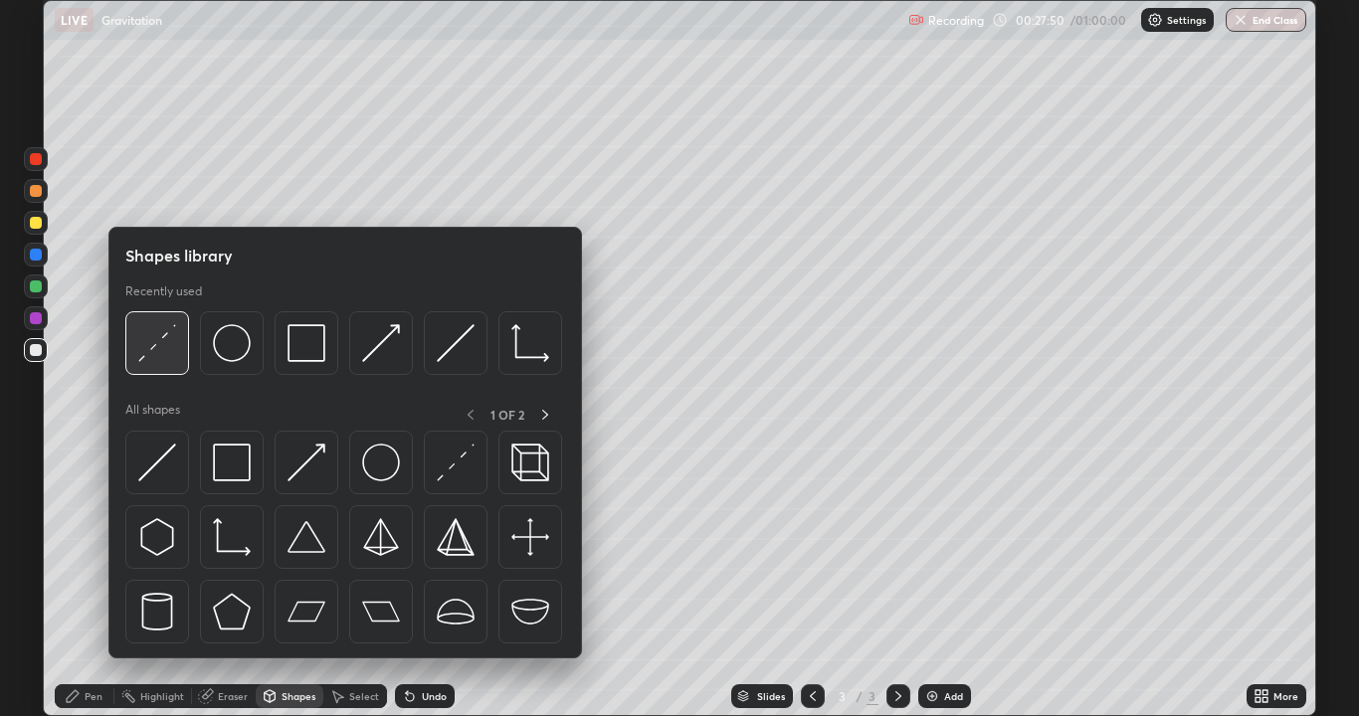
click at [160, 346] on img at bounding box center [157, 343] width 38 height 38
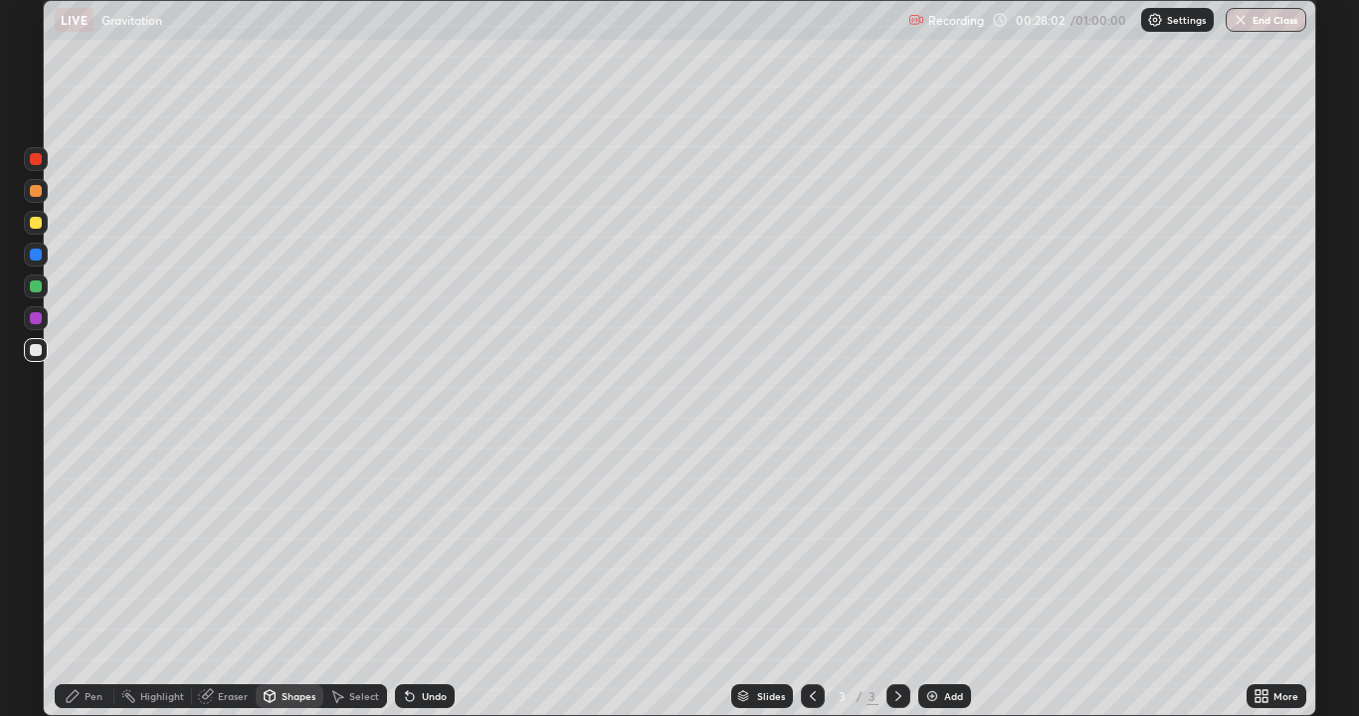
click at [91, 581] on div "Pen" at bounding box center [85, 696] width 60 height 24
click at [930, 581] on div "Add" at bounding box center [944, 696] width 53 height 24
click at [349, 581] on div "Select" at bounding box center [364, 696] width 30 height 10
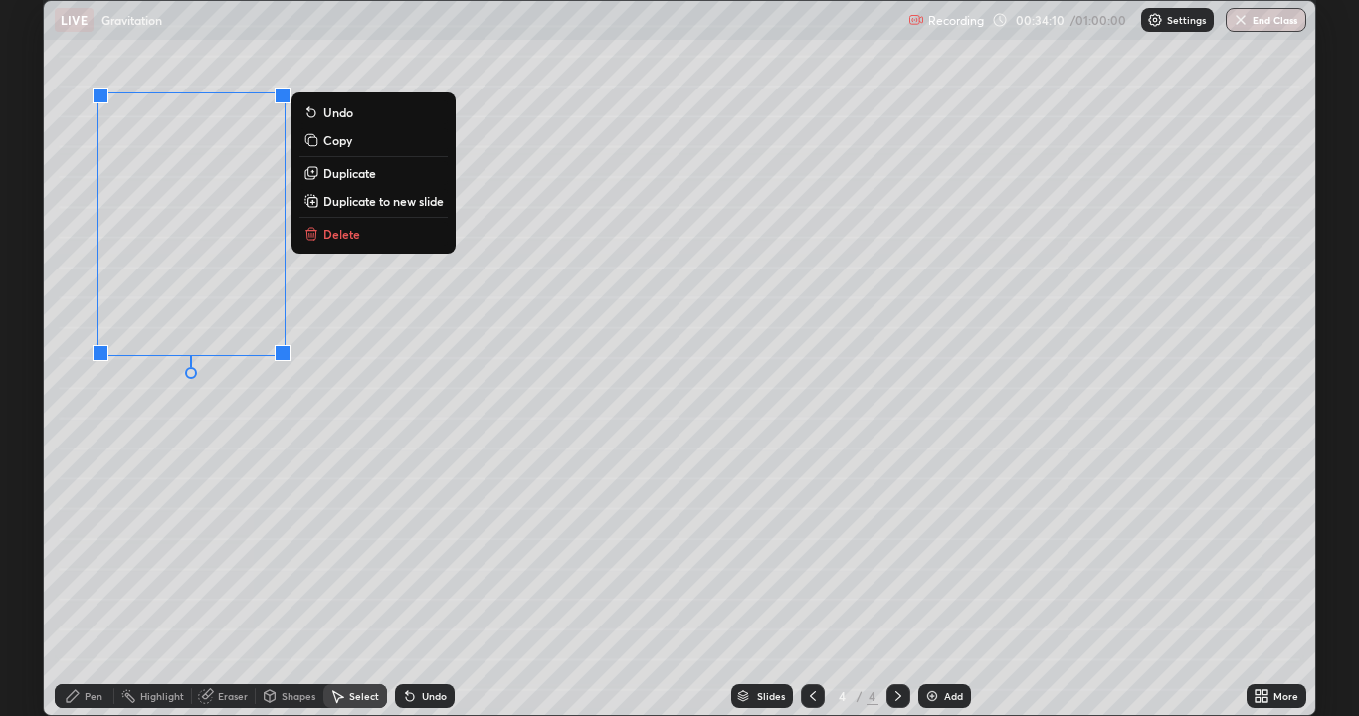
click at [139, 482] on div "0 ° Undo Copy Duplicate Duplicate to new slide Delete" at bounding box center [679, 358] width 1271 height 714
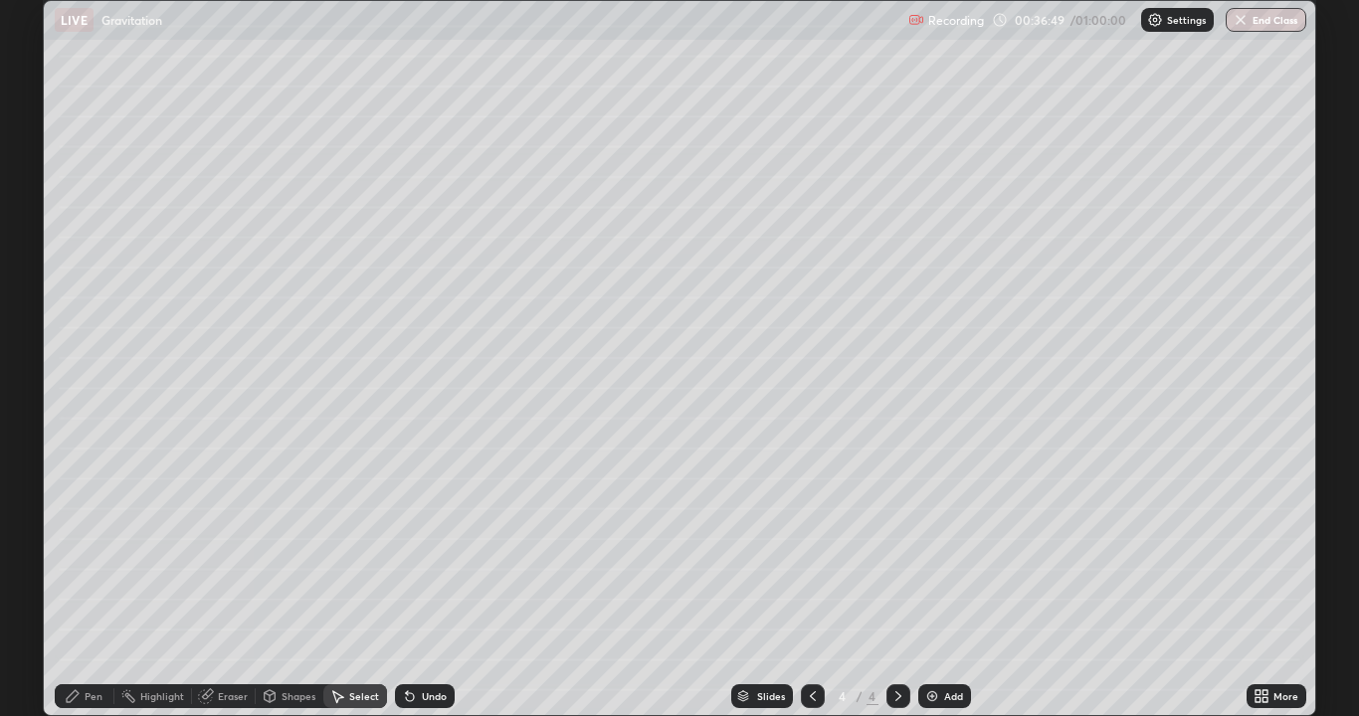
click at [92, 581] on div "Pen" at bounding box center [94, 696] width 18 height 10
click at [77, 581] on icon at bounding box center [73, 696] width 16 height 16
click at [218, 581] on div "Eraser" at bounding box center [233, 696] width 30 height 10
click at [94, 581] on div "Pen" at bounding box center [94, 696] width 18 height 10
click at [208, 581] on div "Eraser" at bounding box center [224, 696] width 64 height 24
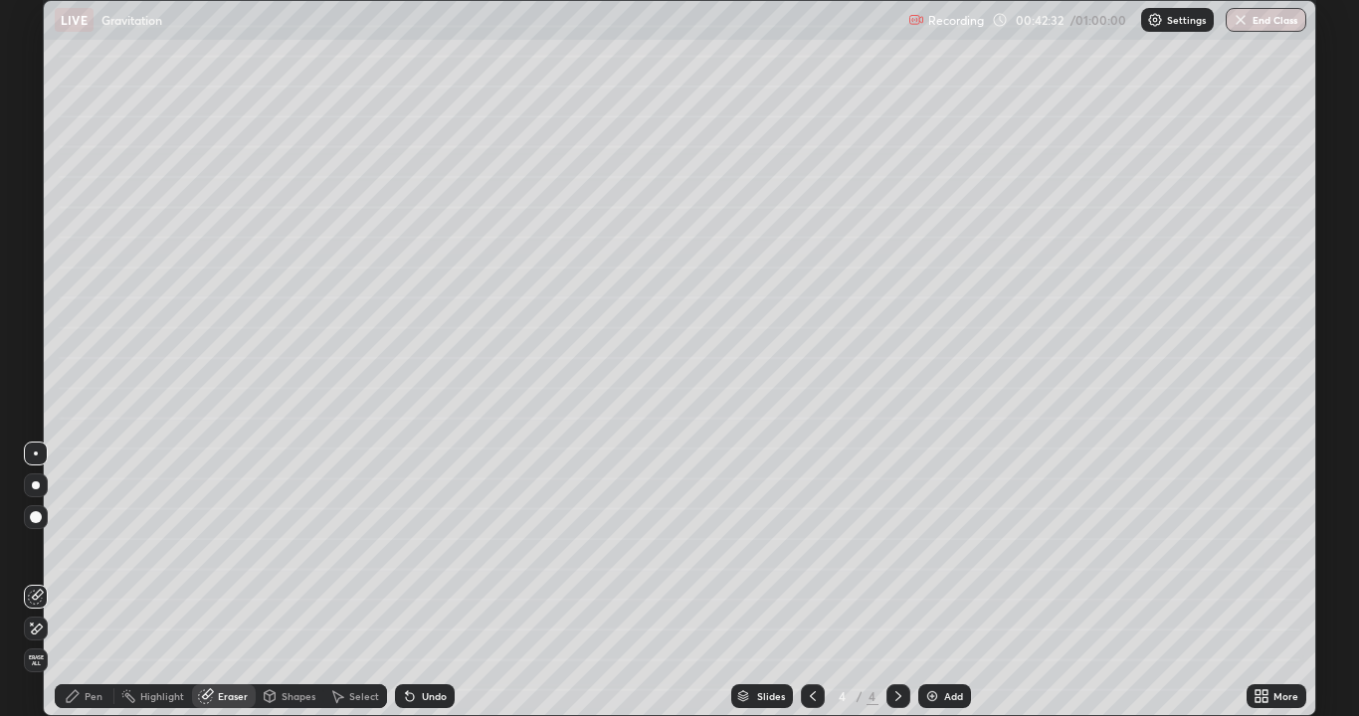
click at [85, 581] on div "Pen" at bounding box center [85, 696] width 60 height 24
click at [216, 581] on div "Eraser" at bounding box center [224, 696] width 64 height 24
click at [94, 581] on div "Pen" at bounding box center [94, 696] width 18 height 10
click at [356, 581] on div "Select" at bounding box center [355, 696] width 64 height 24
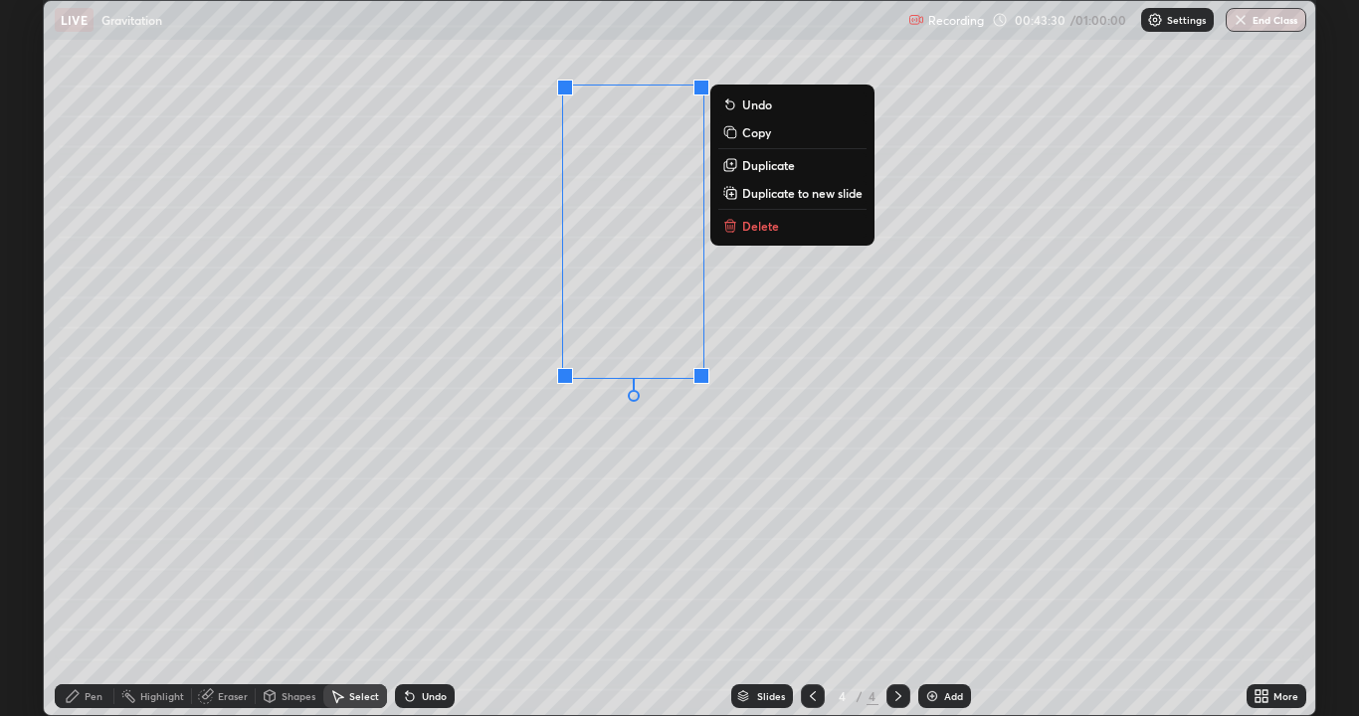
click at [90, 581] on div "Pen" at bounding box center [85, 696] width 60 height 24
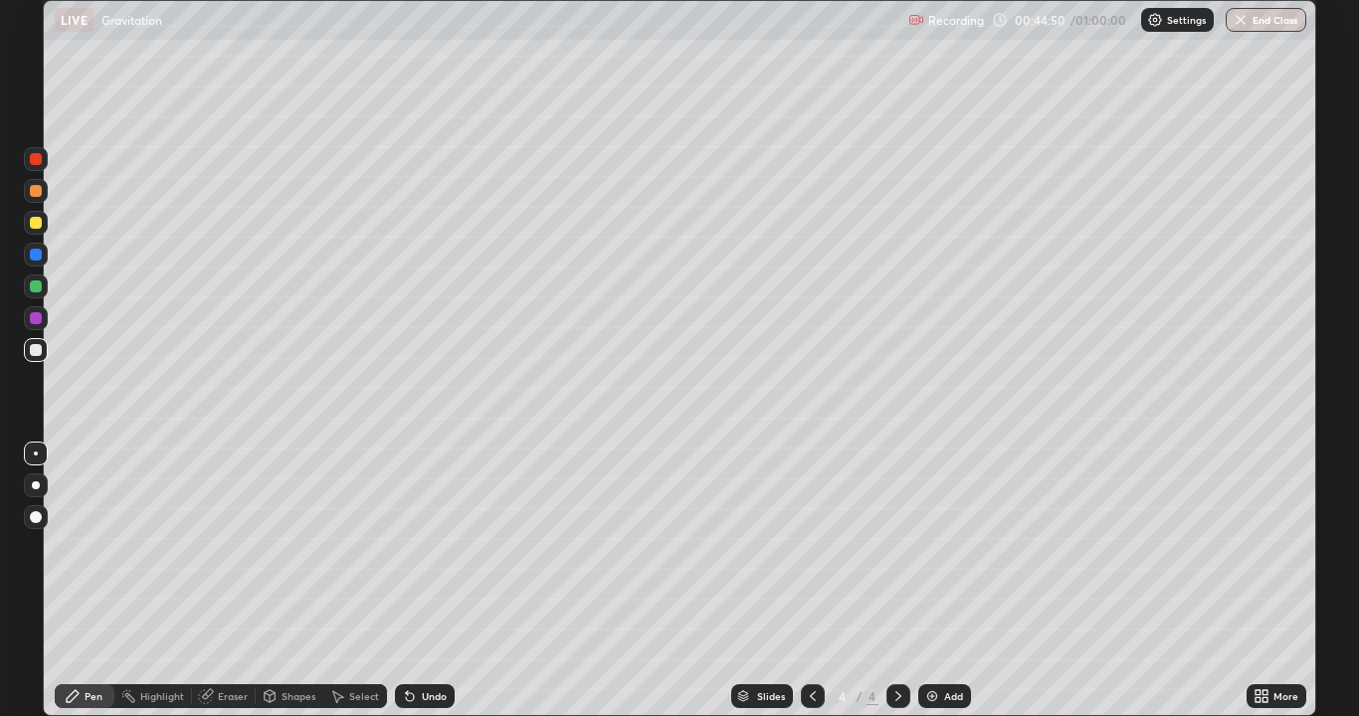
click at [227, 581] on div "Eraser" at bounding box center [224, 696] width 64 height 24
click at [91, 581] on div "Pen" at bounding box center [85, 696] width 60 height 40
click at [944, 581] on div "Add" at bounding box center [953, 696] width 19 height 10
click at [80, 581] on icon at bounding box center [73, 696] width 16 height 16
click at [361, 581] on div "Select" at bounding box center [355, 696] width 64 height 24
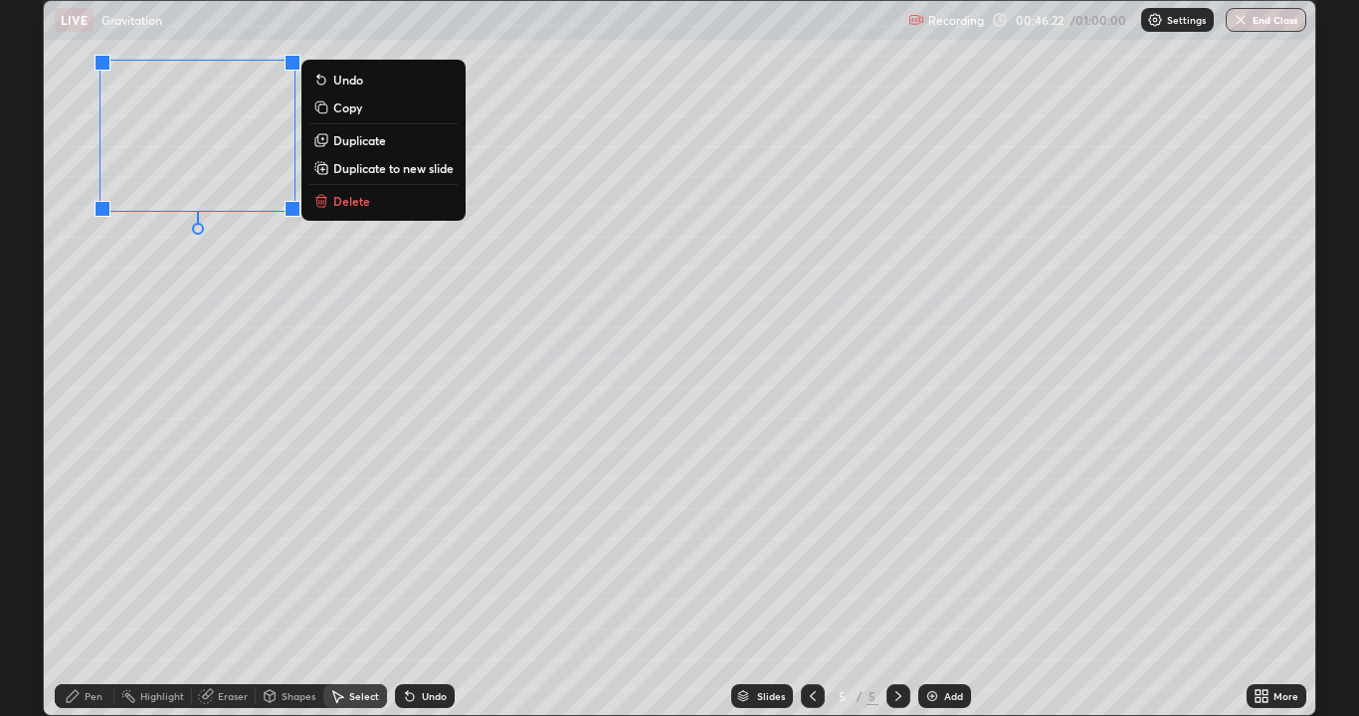
click at [99, 381] on div "0 ° Undo Copy Duplicate Duplicate to new slide Delete" at bounding box center [679, 358] width 1271 height 714
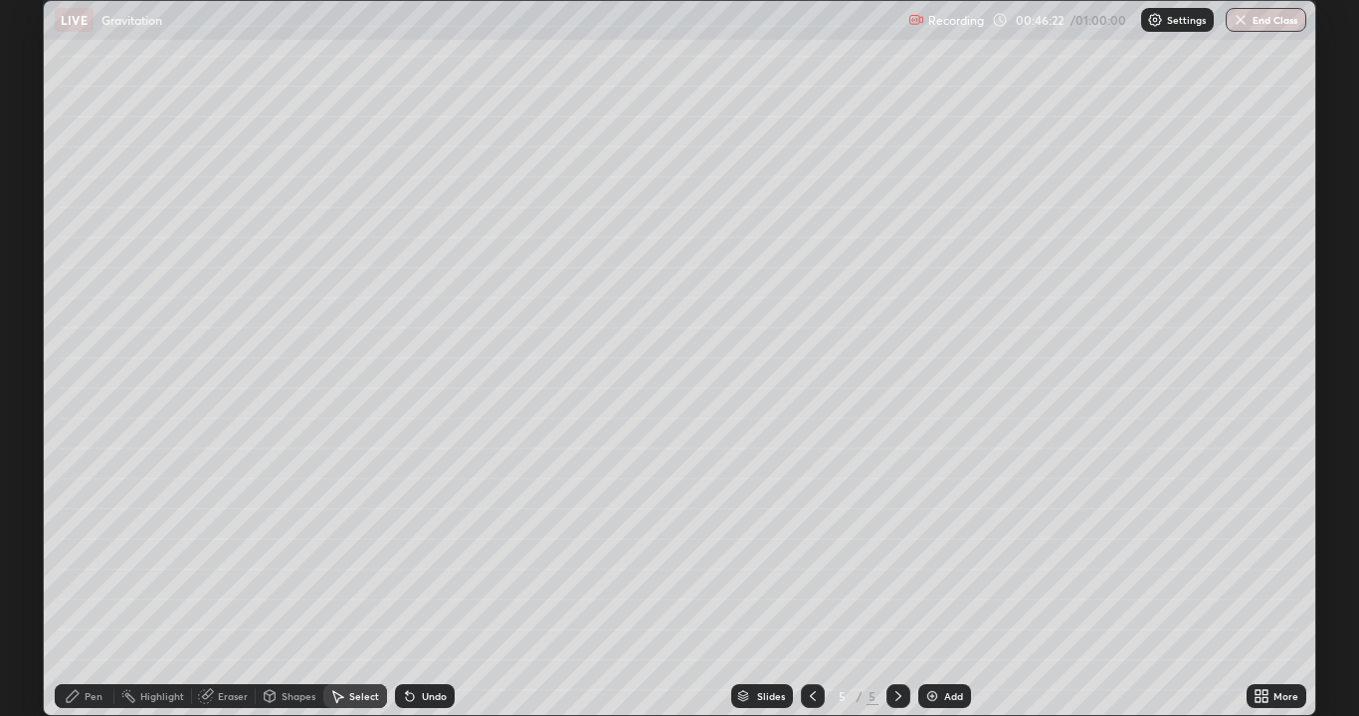
click at [90, 581] on div "Pen" at bounding box center [85, 696] width 60 height 40
click at [357, 581] on div "Select" at bounding box center [364, 696] width 30 height 10
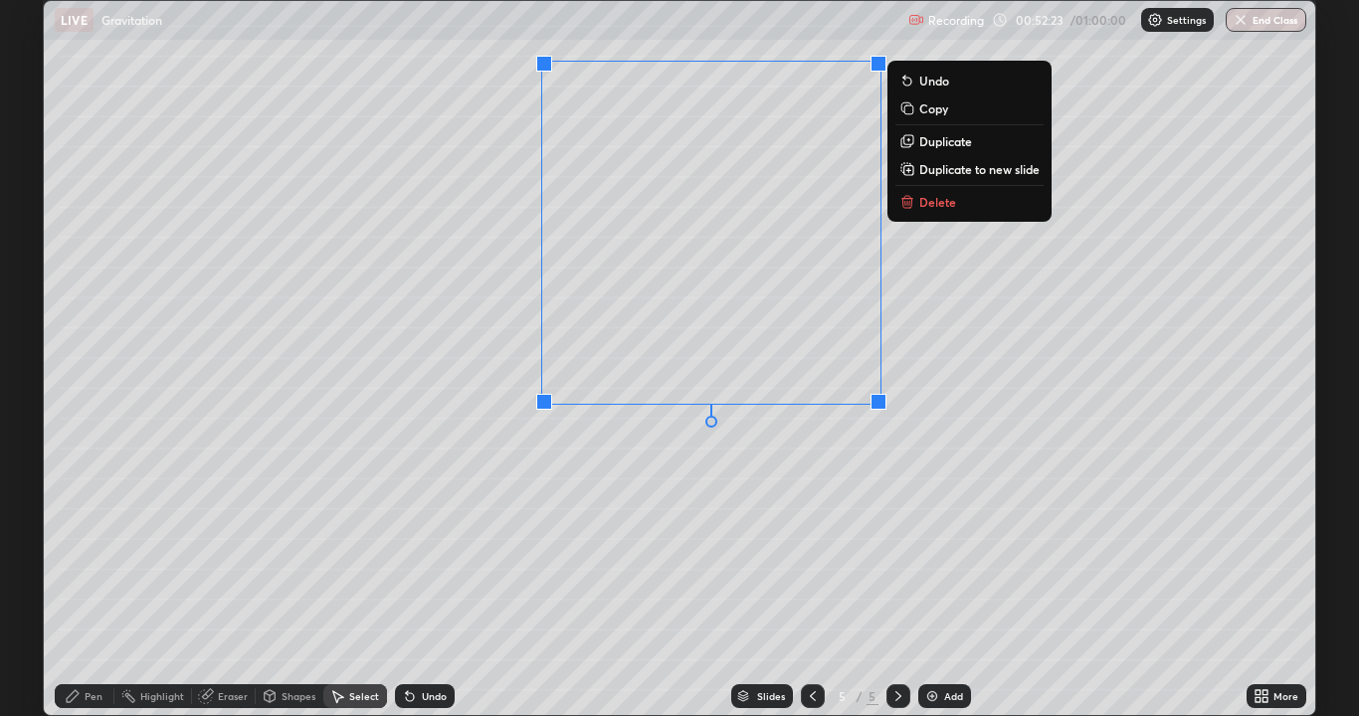
click at [591, 539] on div "0 ° Undo Copy Duplicate Duplicate to new slide Delete" at bounding box center [679, 358] width 1271 height 714
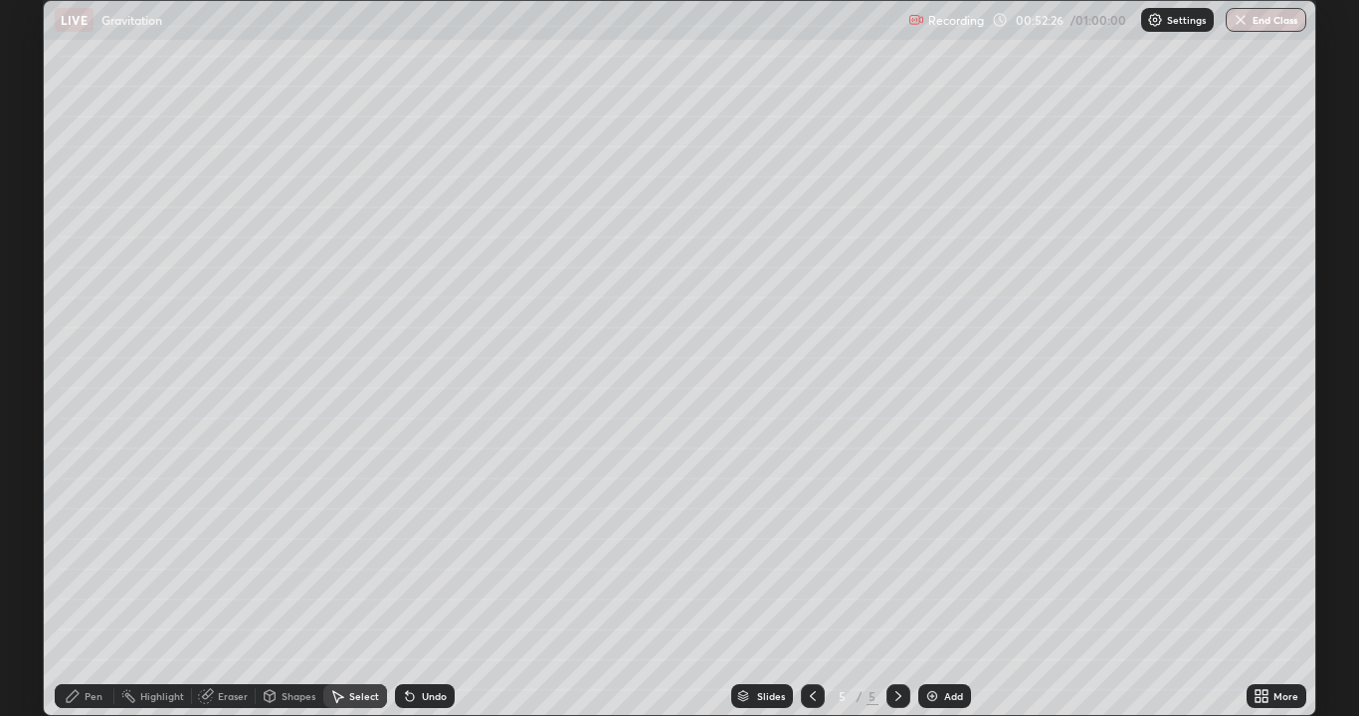
click at [91, 581] on div "Pen" at bounding box center [94, 696] width 18 height 10
click at [216, 581] on div "Eraser" at bounding box center [224, 696] width 64 height 24
click at [91, 581] on div "Pen" at bounding box center [85, 696] width 60 height 24
click at [343, 581] on div "Select" at bounding box center [355, 696] width 64 height 40
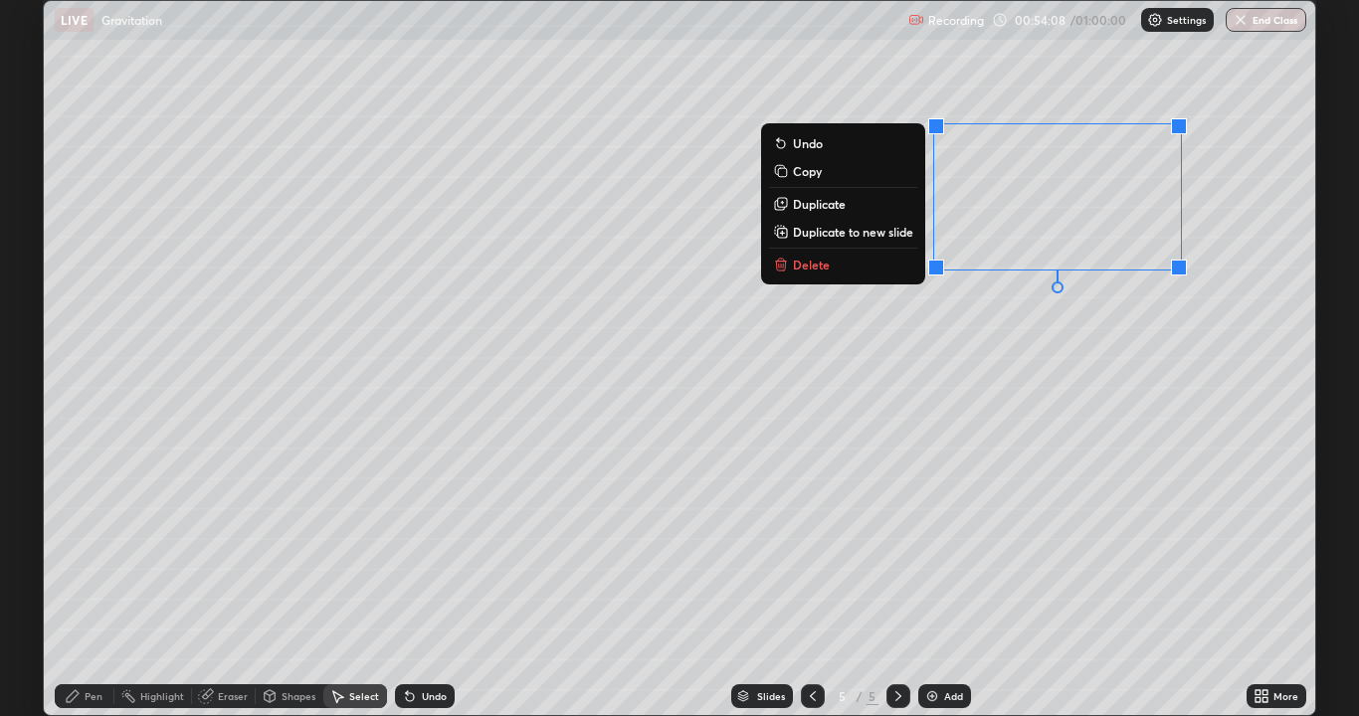
click at [823, 271] on p "Delete" at bounding box center [811, 265] width 37 height 16
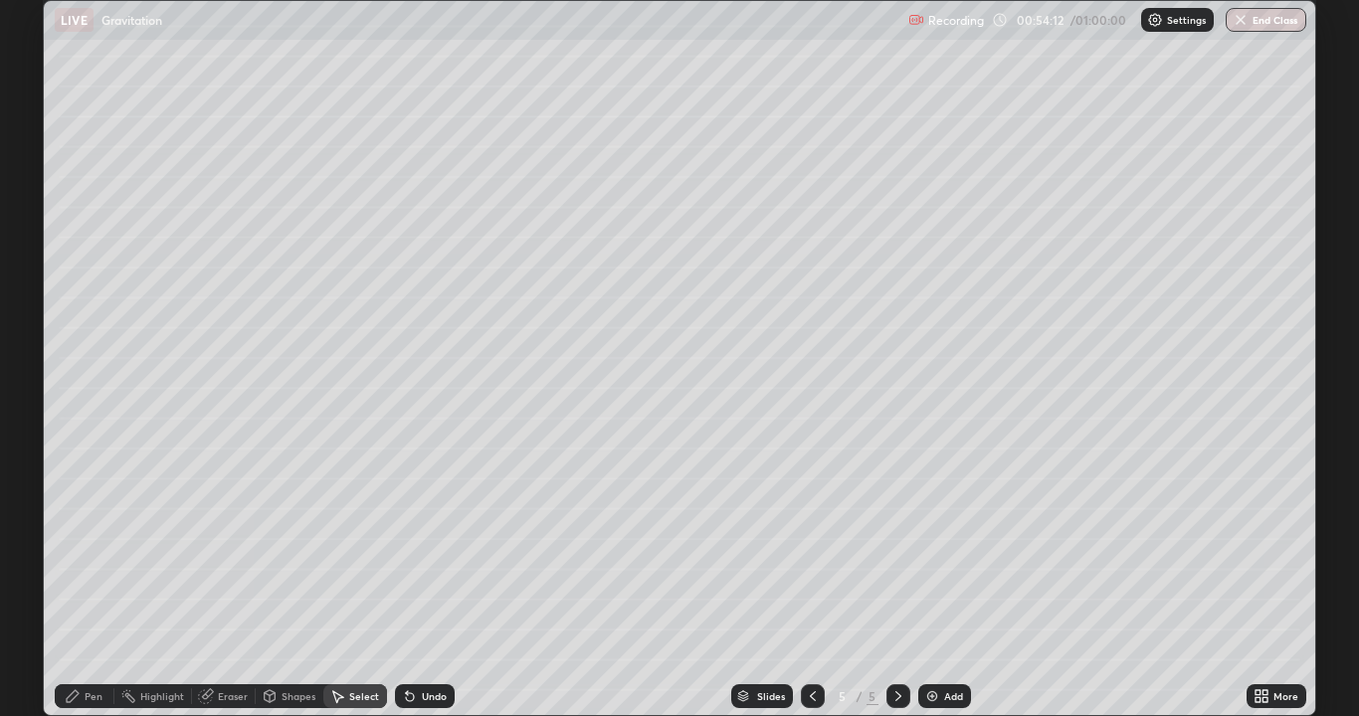
click at [225, 581] on div "Eraser" at bounding box center [233, 696] width 30 height 10
